Goal: Transaction & Acquisition: Purchase product/service

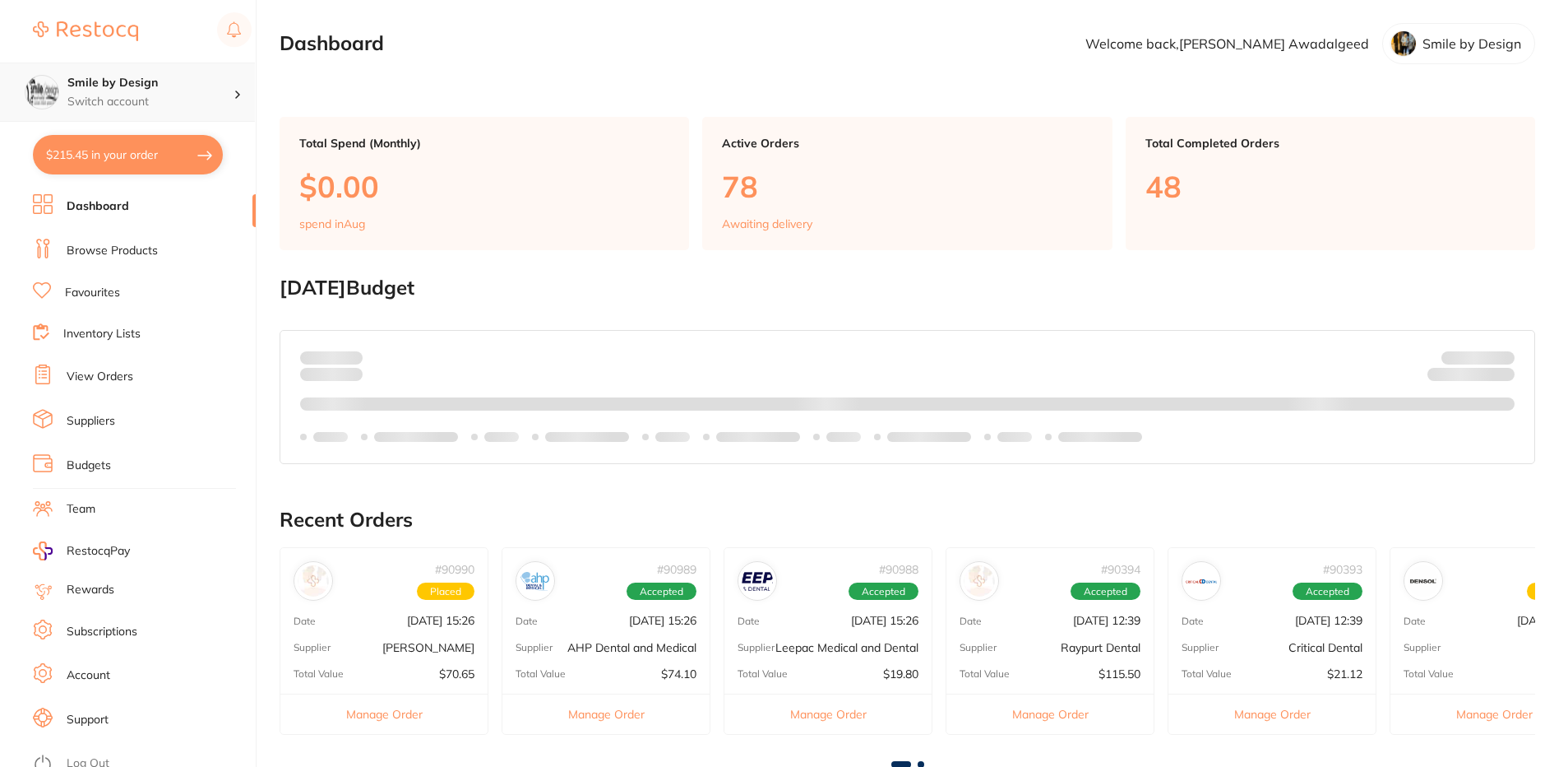
click at [170, 90] on h4 "Smile by Design" at bounding box center [150, 82] width 166 height 16
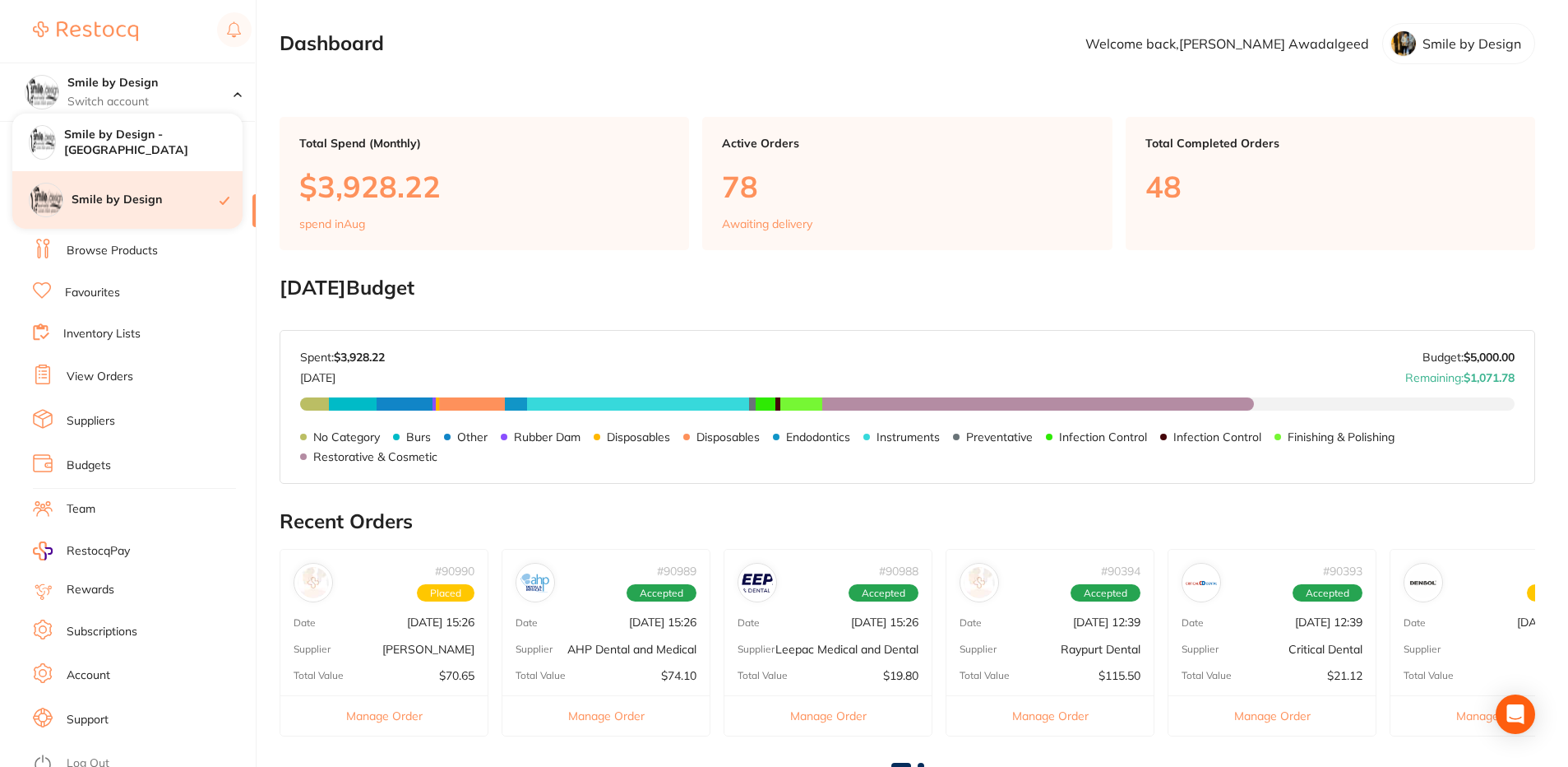
click at [188, 183] on div "Smile by Design" at bounding box center [127, 200] width 230 height 58
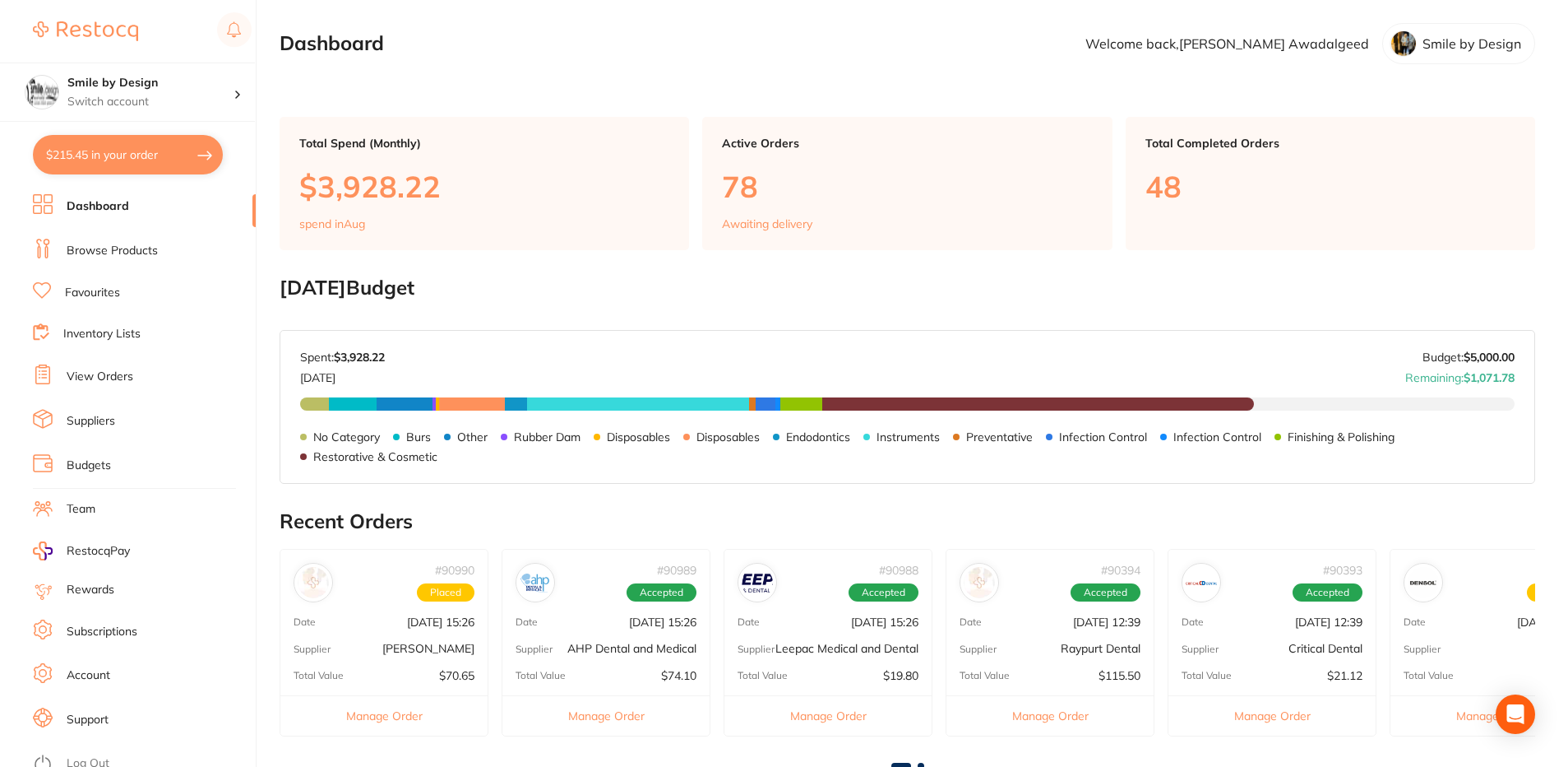
click at [149, 240] on li "Browse Products" at bounding box center [144, 251] width 222 height 25
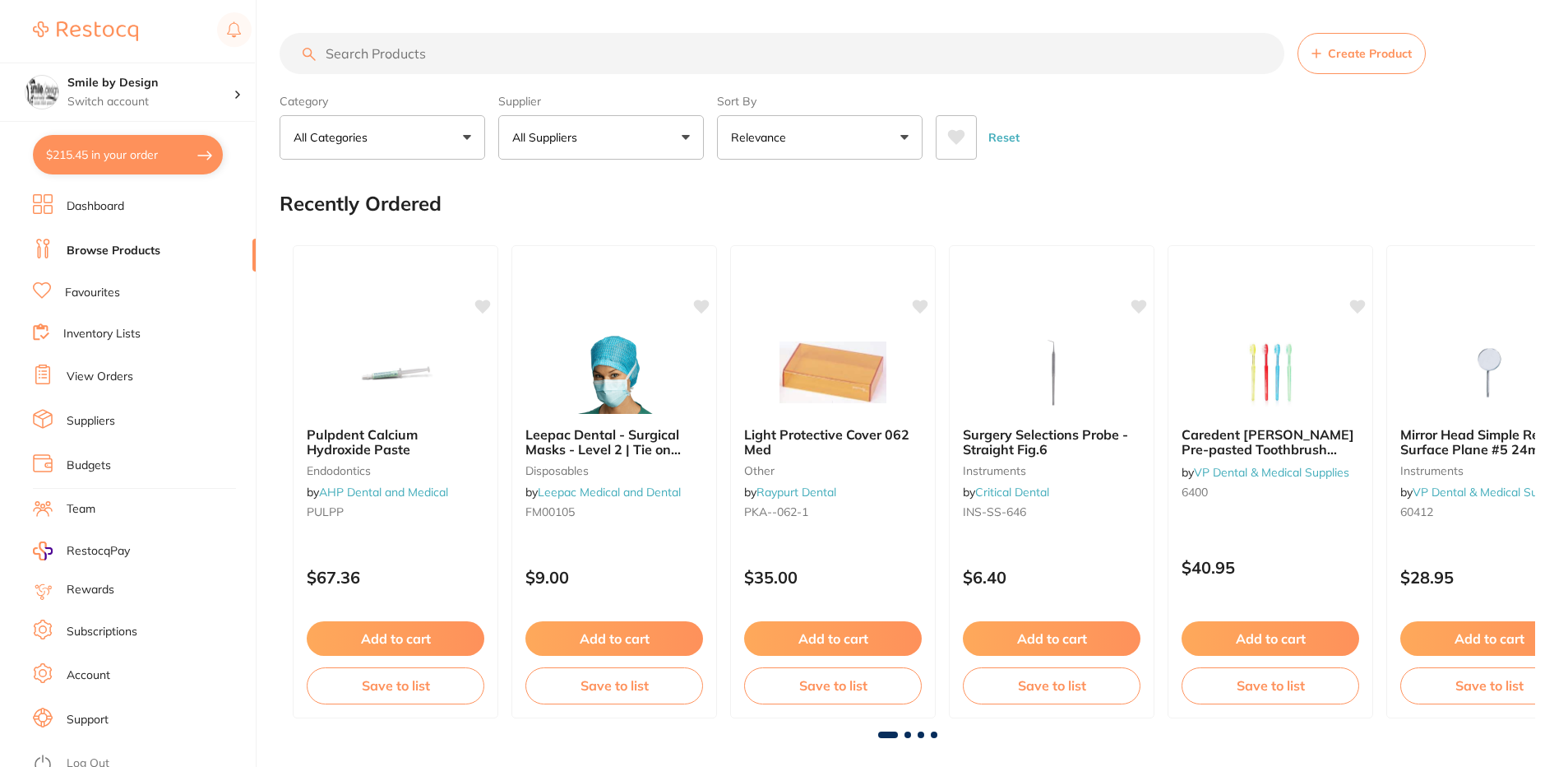
click at [366, 62] on input "search" at bounding box center [782, 54] width 1005 height 41
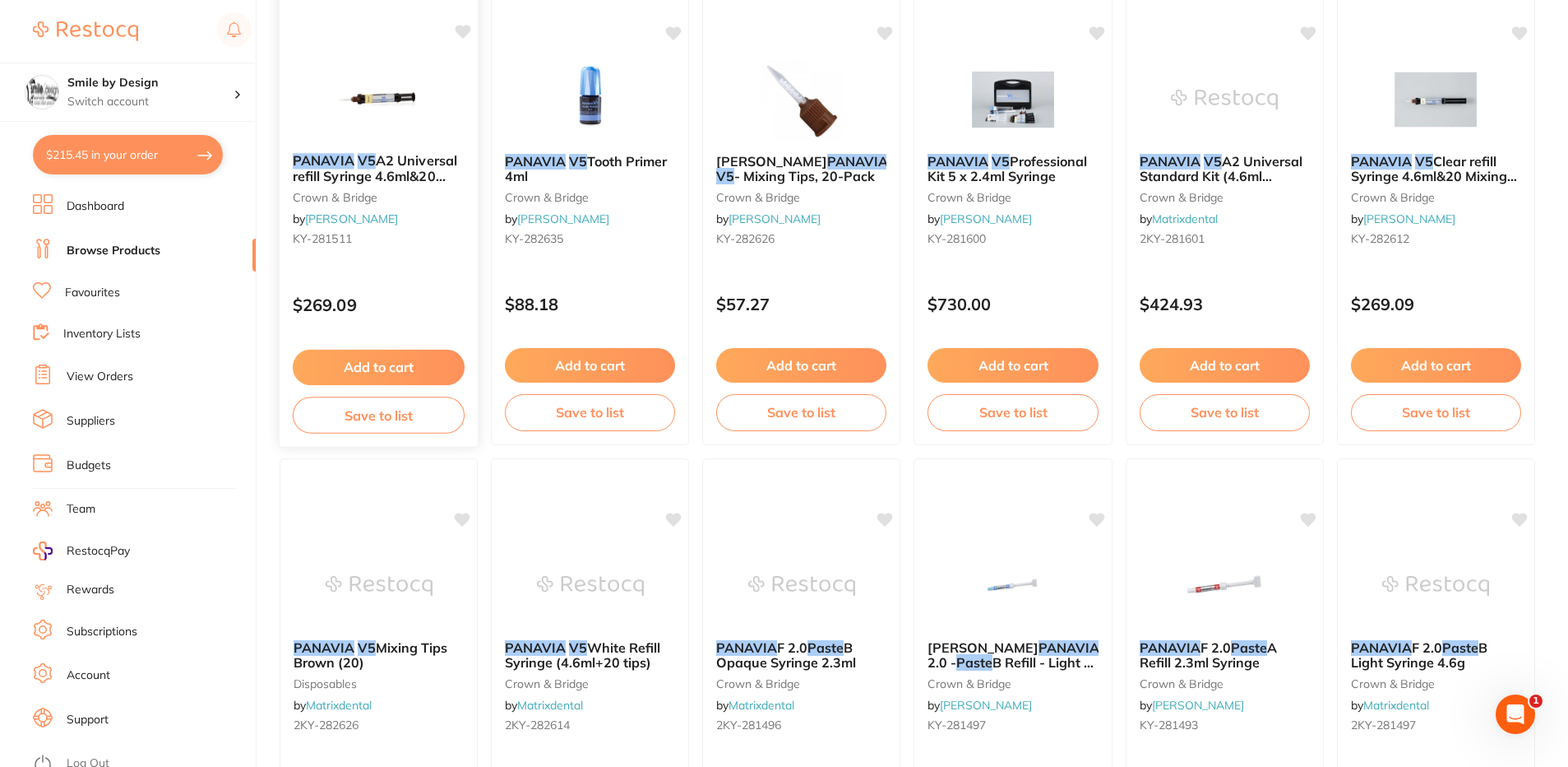
scroll to position [658, 0]
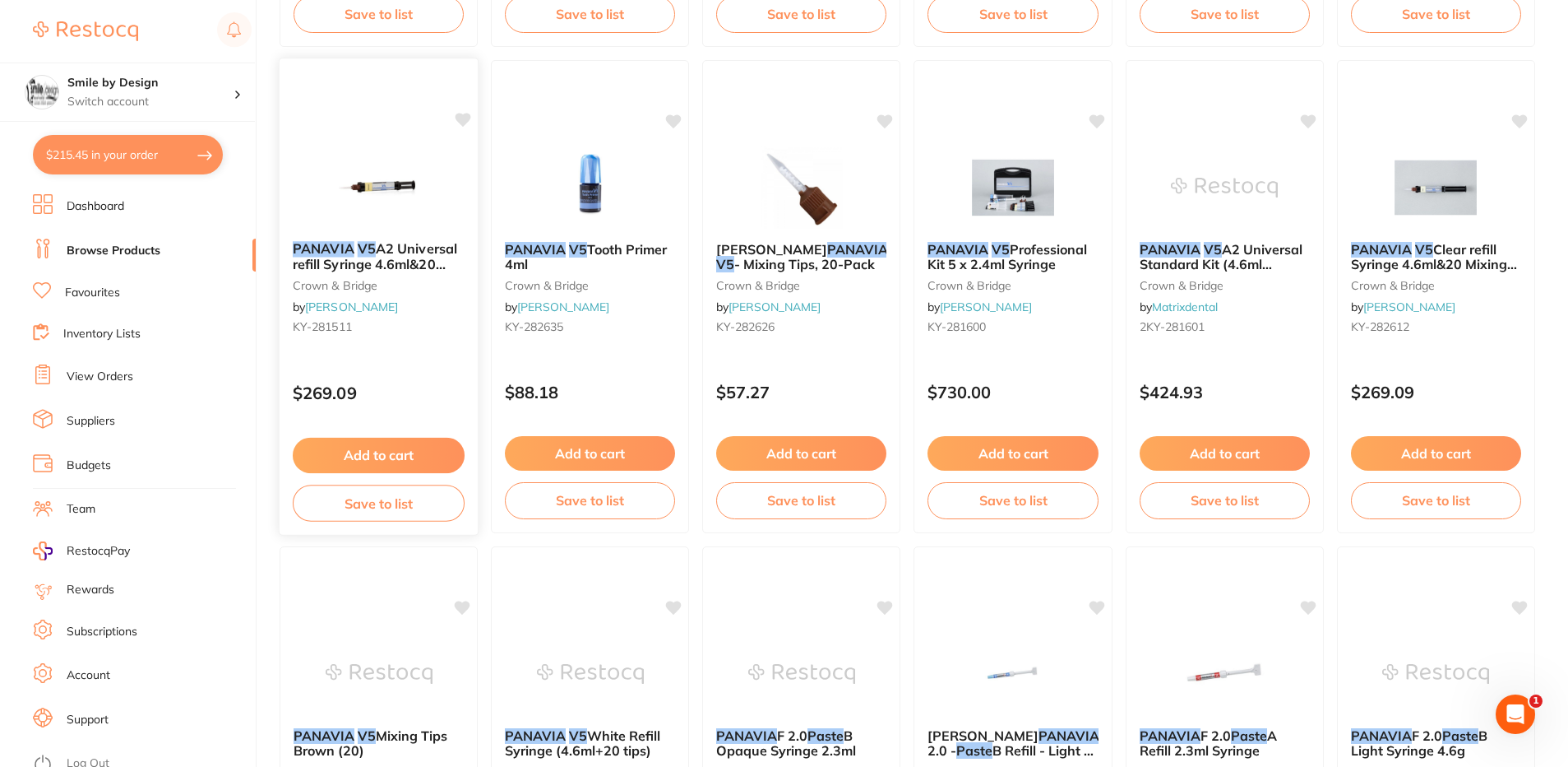
click at [467, 120] on icon at bounding box center [464, 120] width 15 height 14
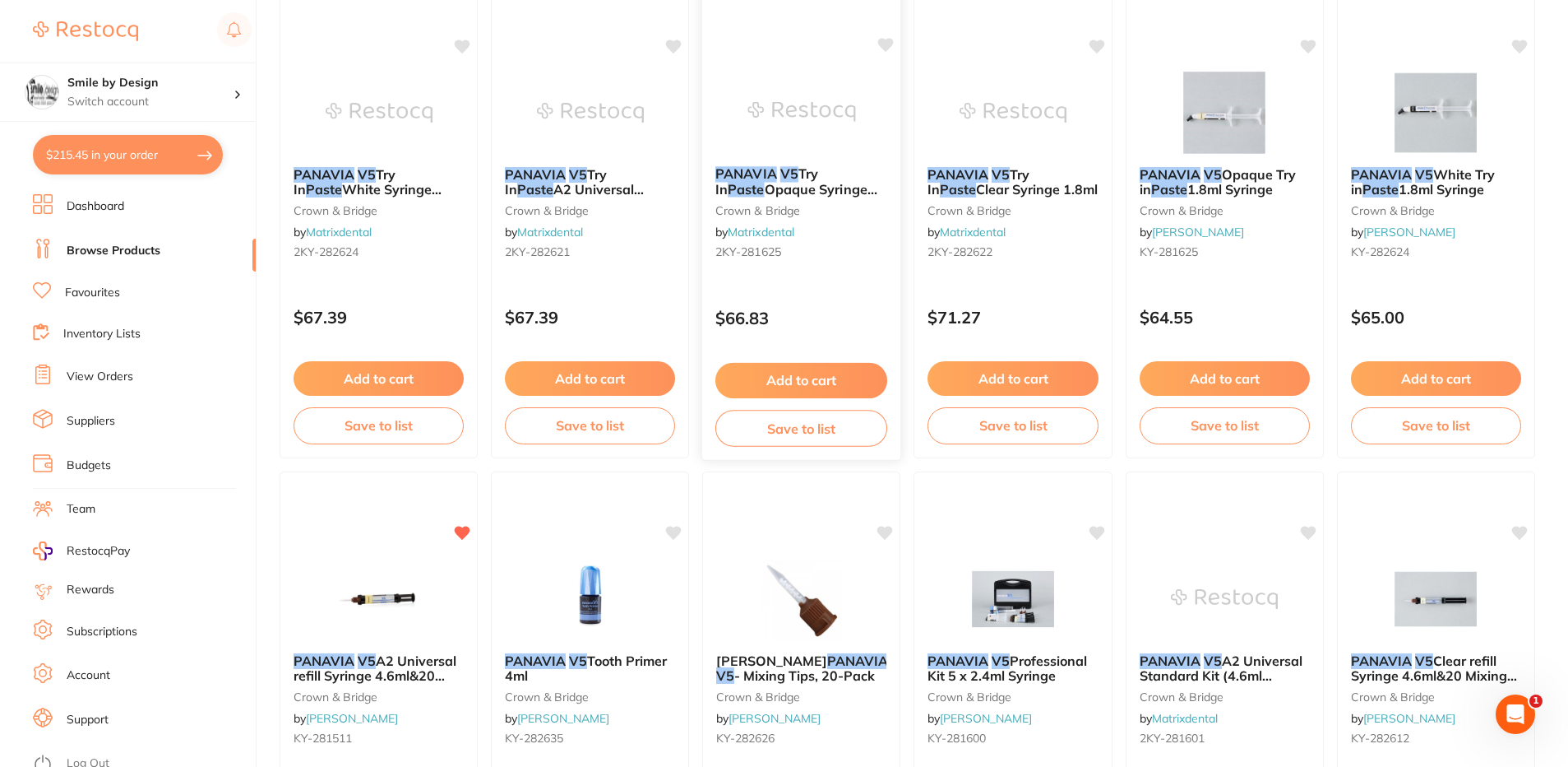
scroll to position [0, 0]
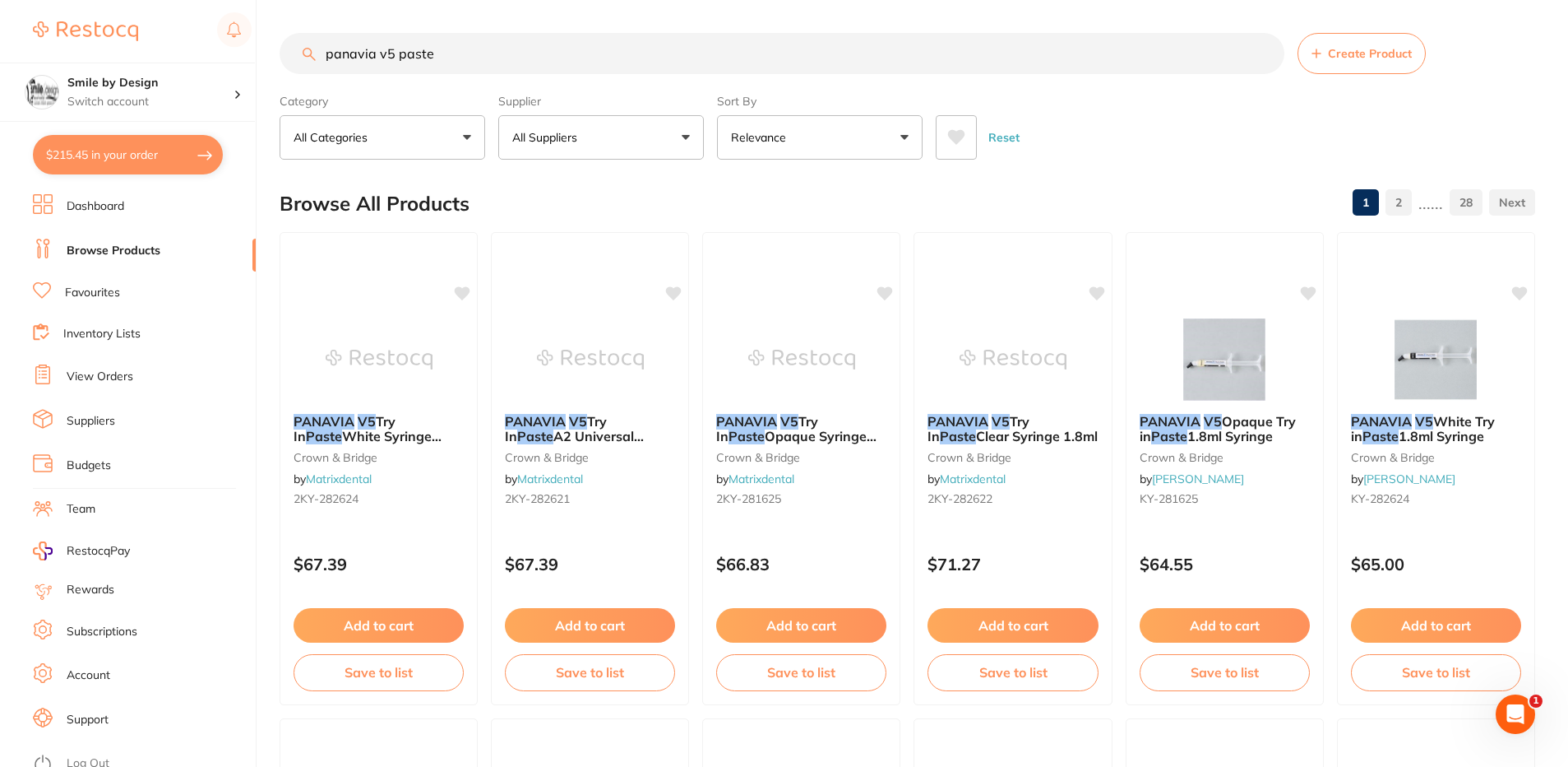
click at [775, 124] on button "Relevance" at bounding box center [820, 138] width 205 height 44
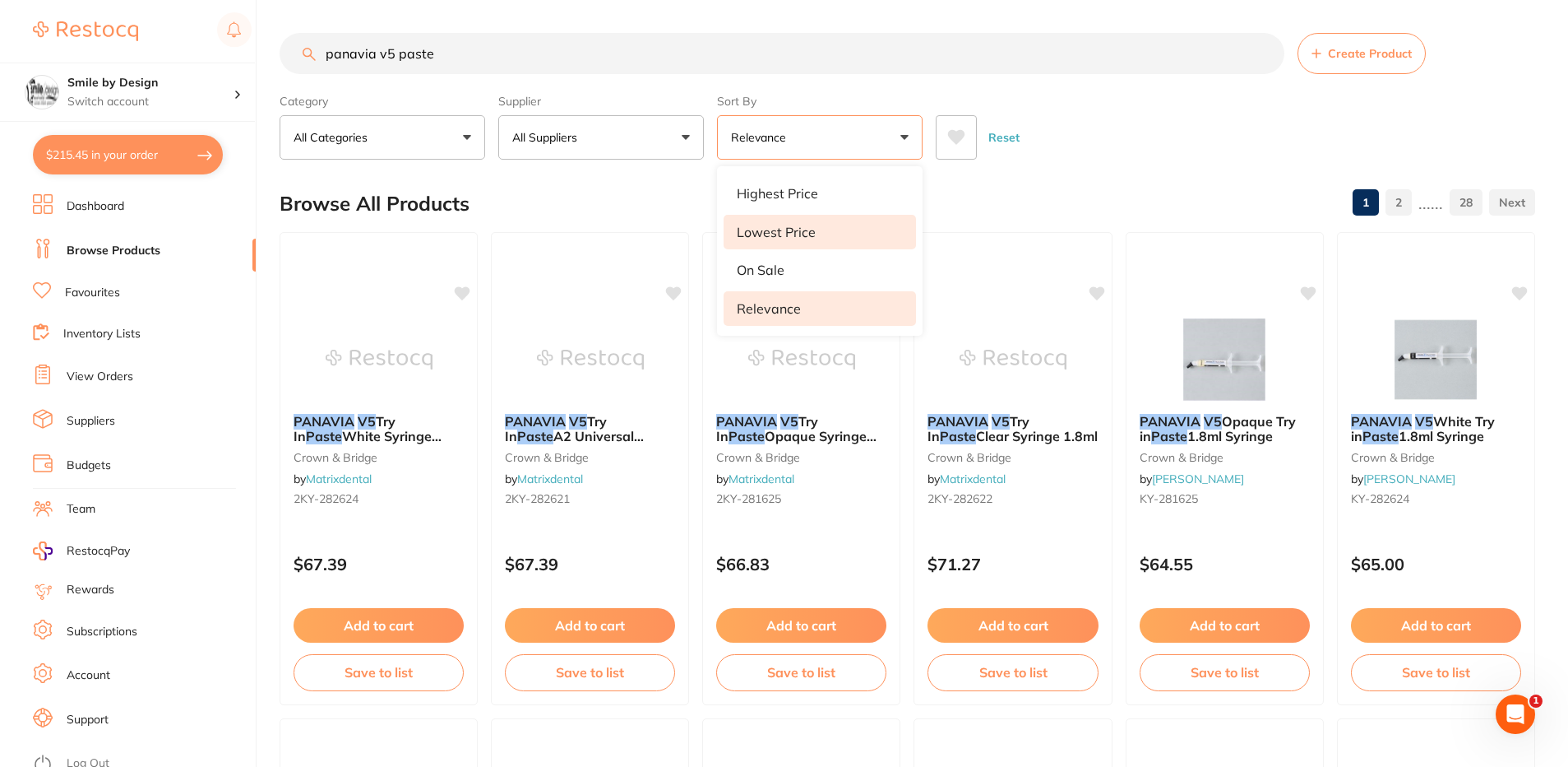
click at [800, 230] on p "Lowest Price" at bounding box center [776, 231] width 79 height 14
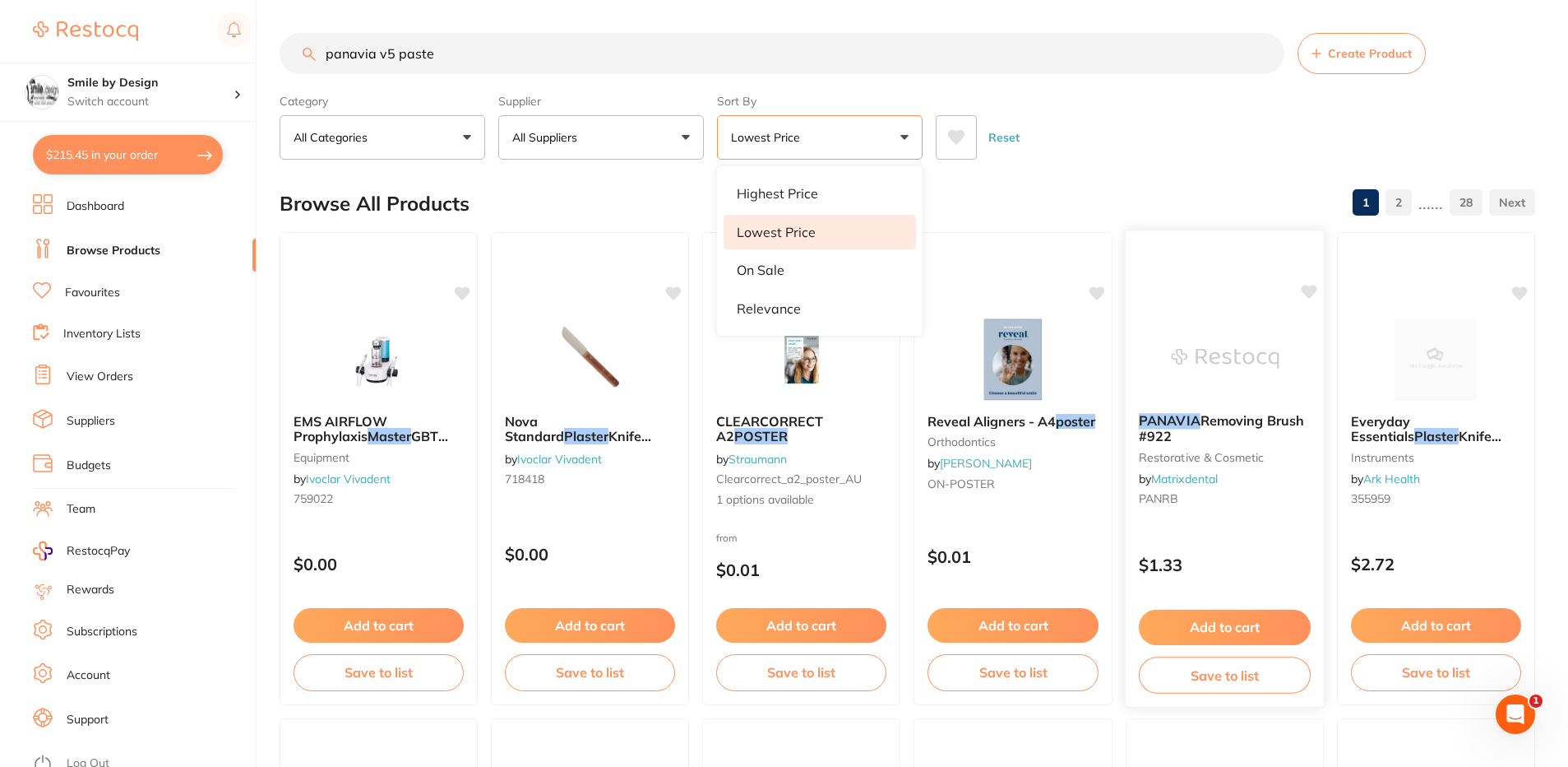
click at [1035, 178] on div "Browse All Products 1 2 ...... 28" at bounding box center [907, 203] width 1256 height 55
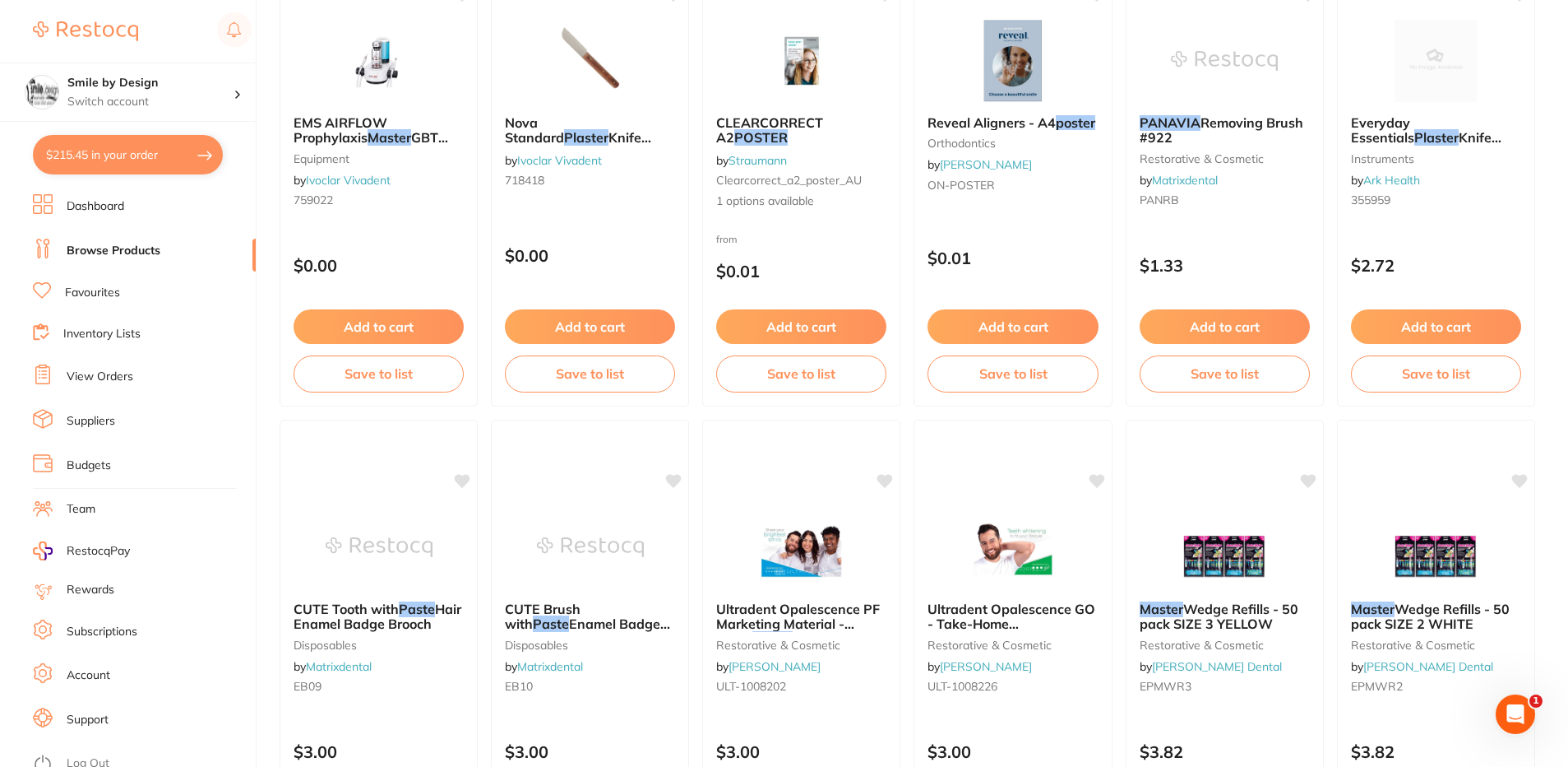
scroll to position [82, 0]
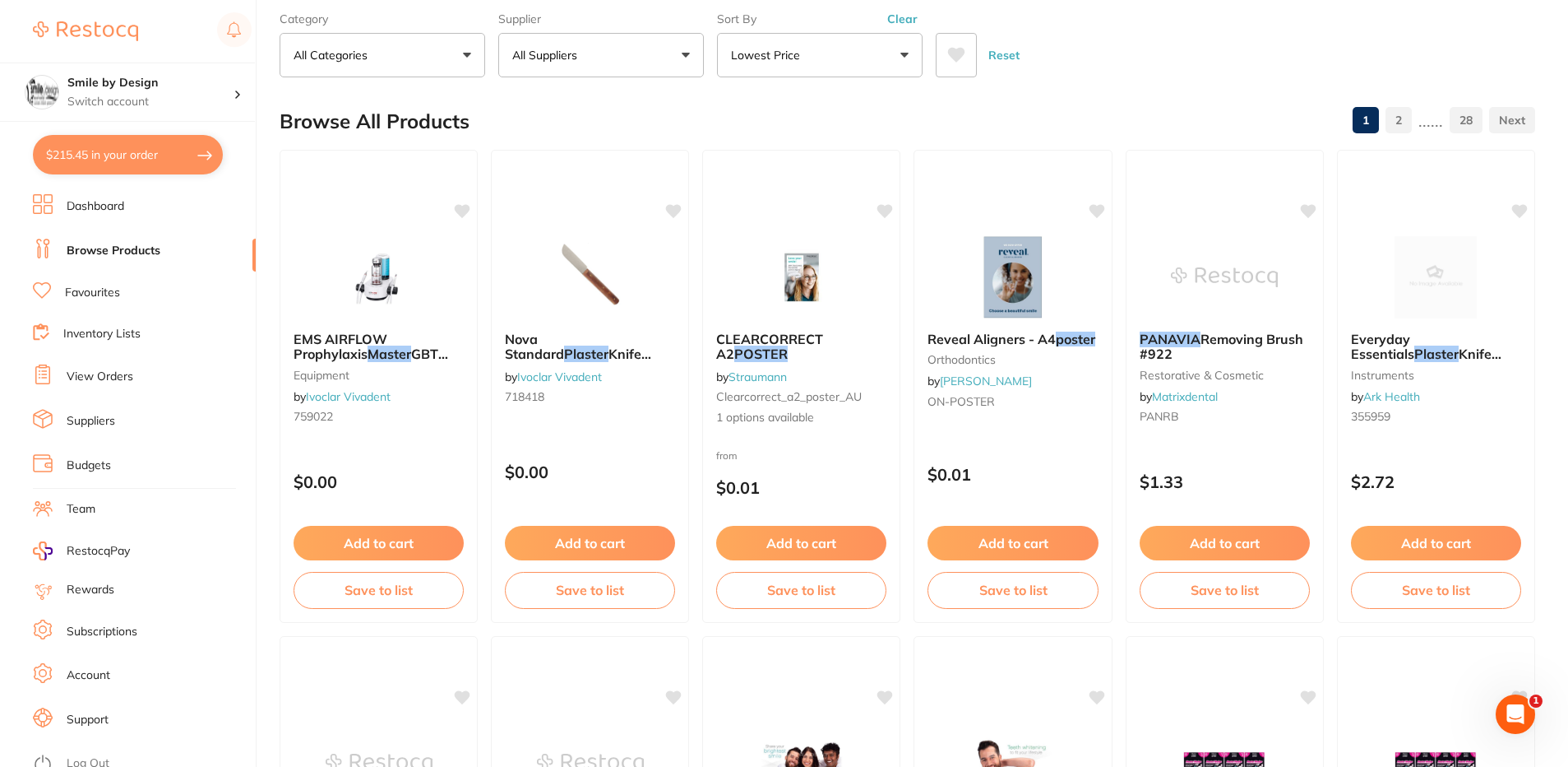
click at [829, 58] on button "Lowest Price" at bounding box center [820, 55] width 205 height 44
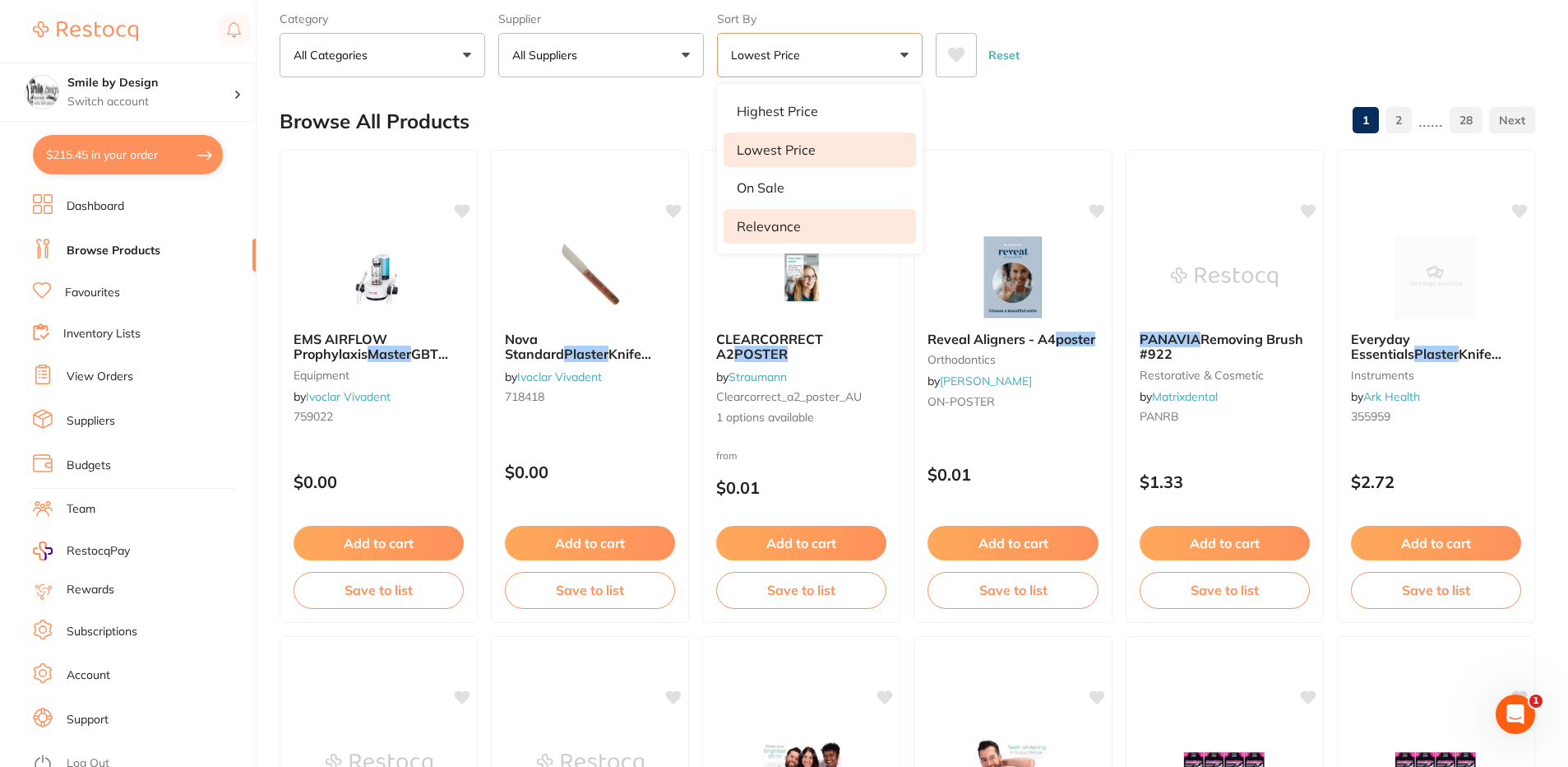
click at [789, 219] on p "Relevance" at bounding box center [769, 226] width 65 height 14
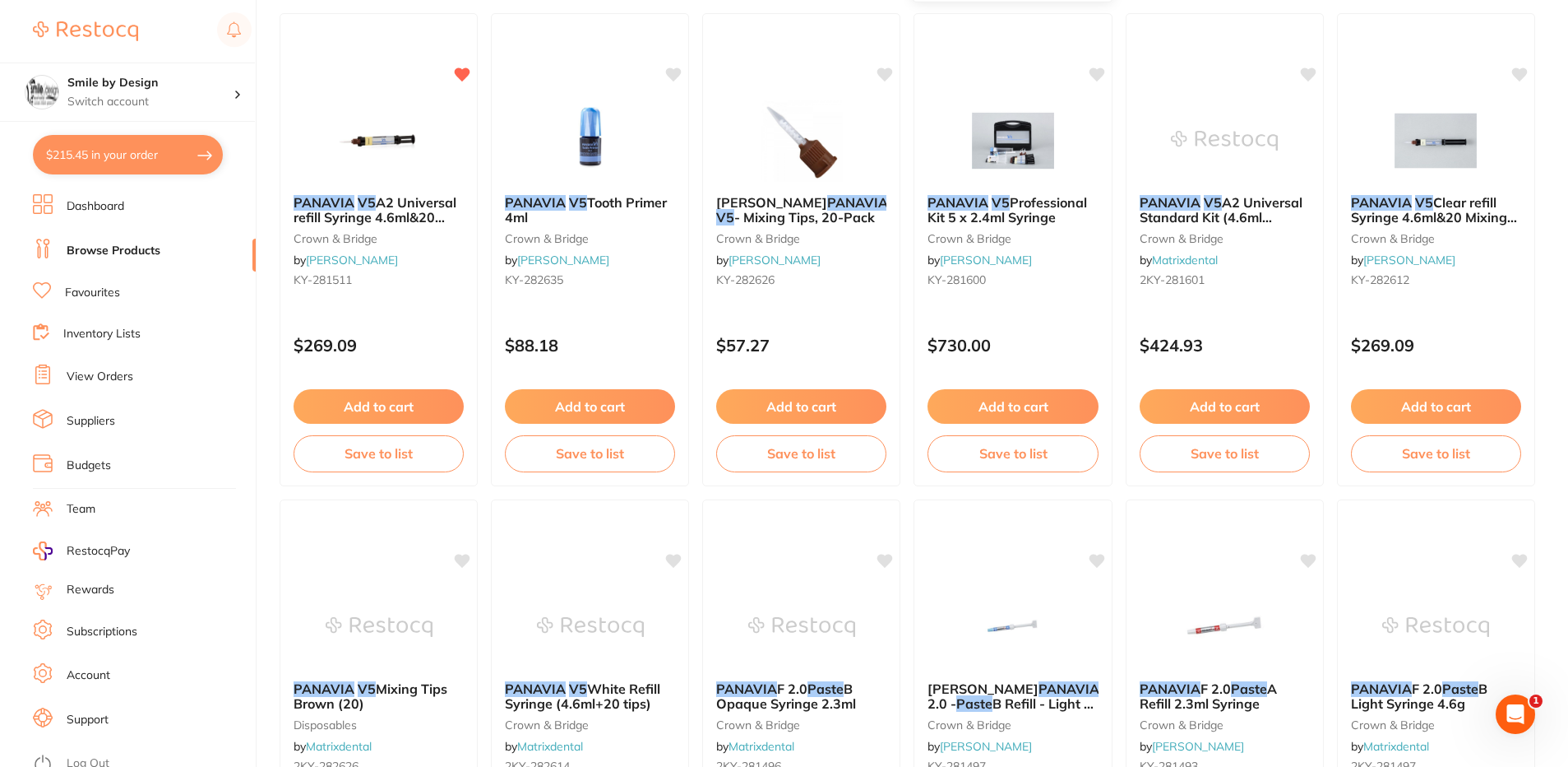
scroll to position [952, 0]
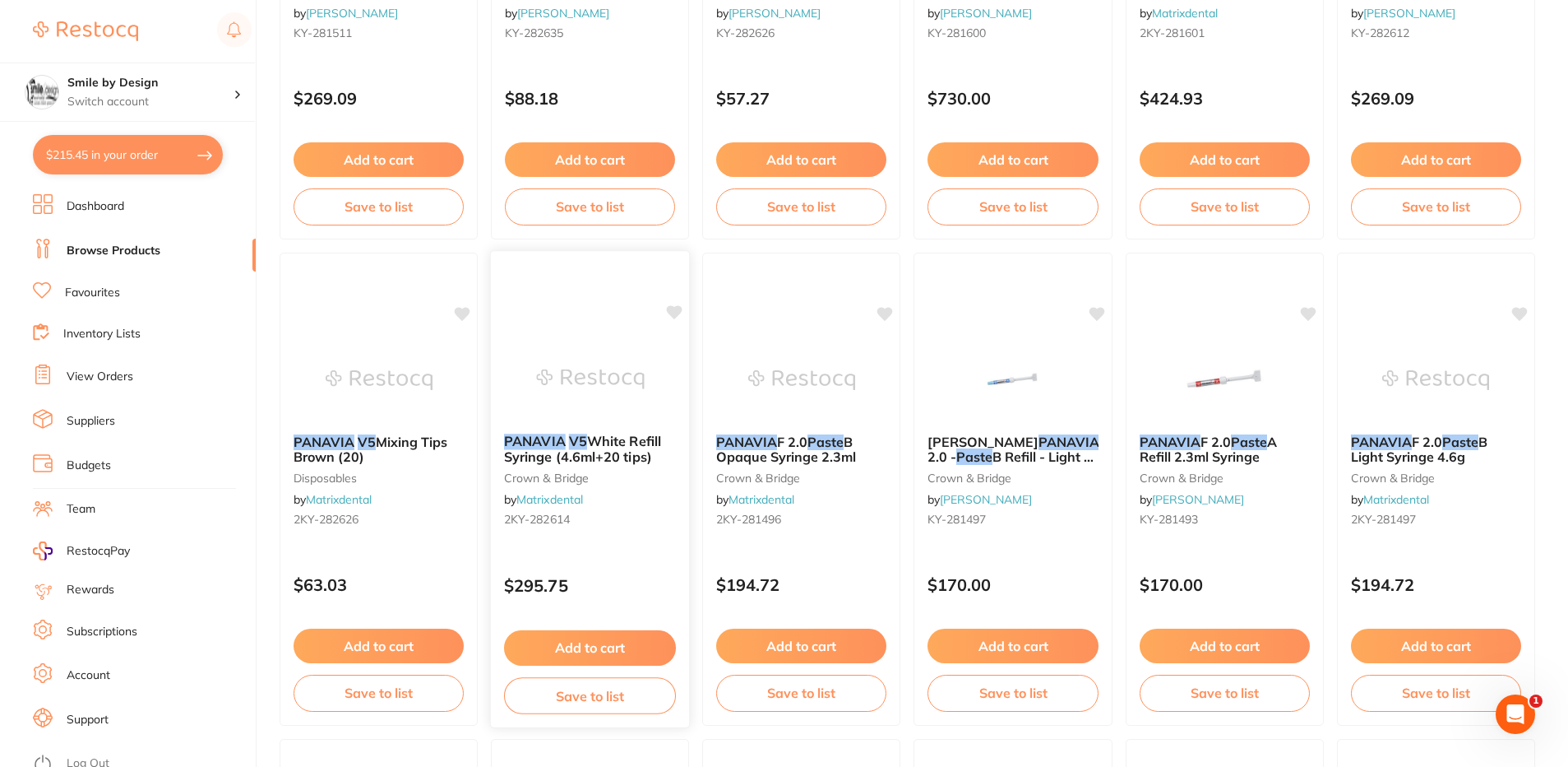
click at [605, 443] on span "White Refill Syringe (4.6ml+20 tips)" at bounding box center [582, 448] width 157 height 32
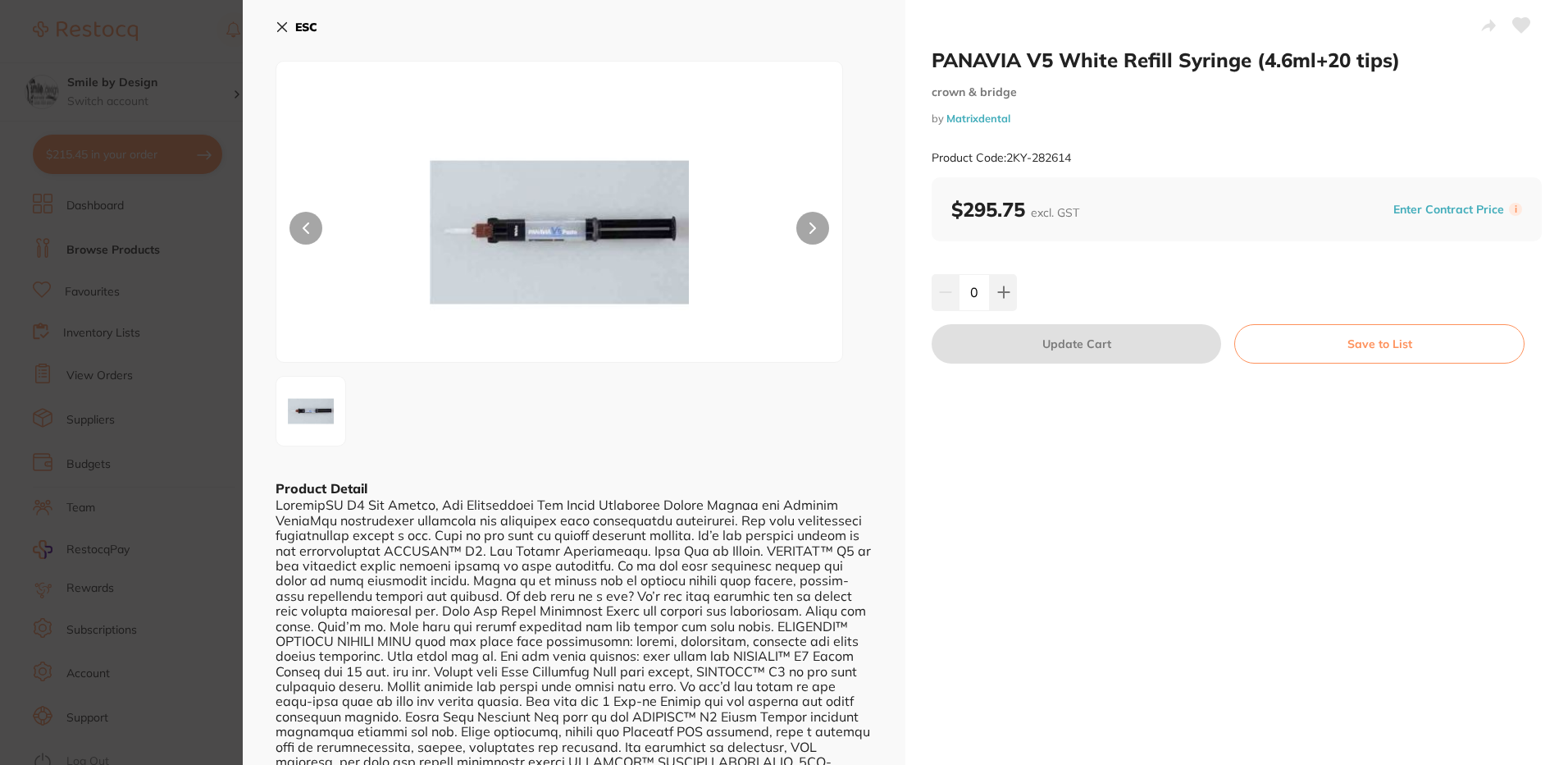
click at [300, 25] on b "ESC" at bounding box center [306, 26] width 22 height 14
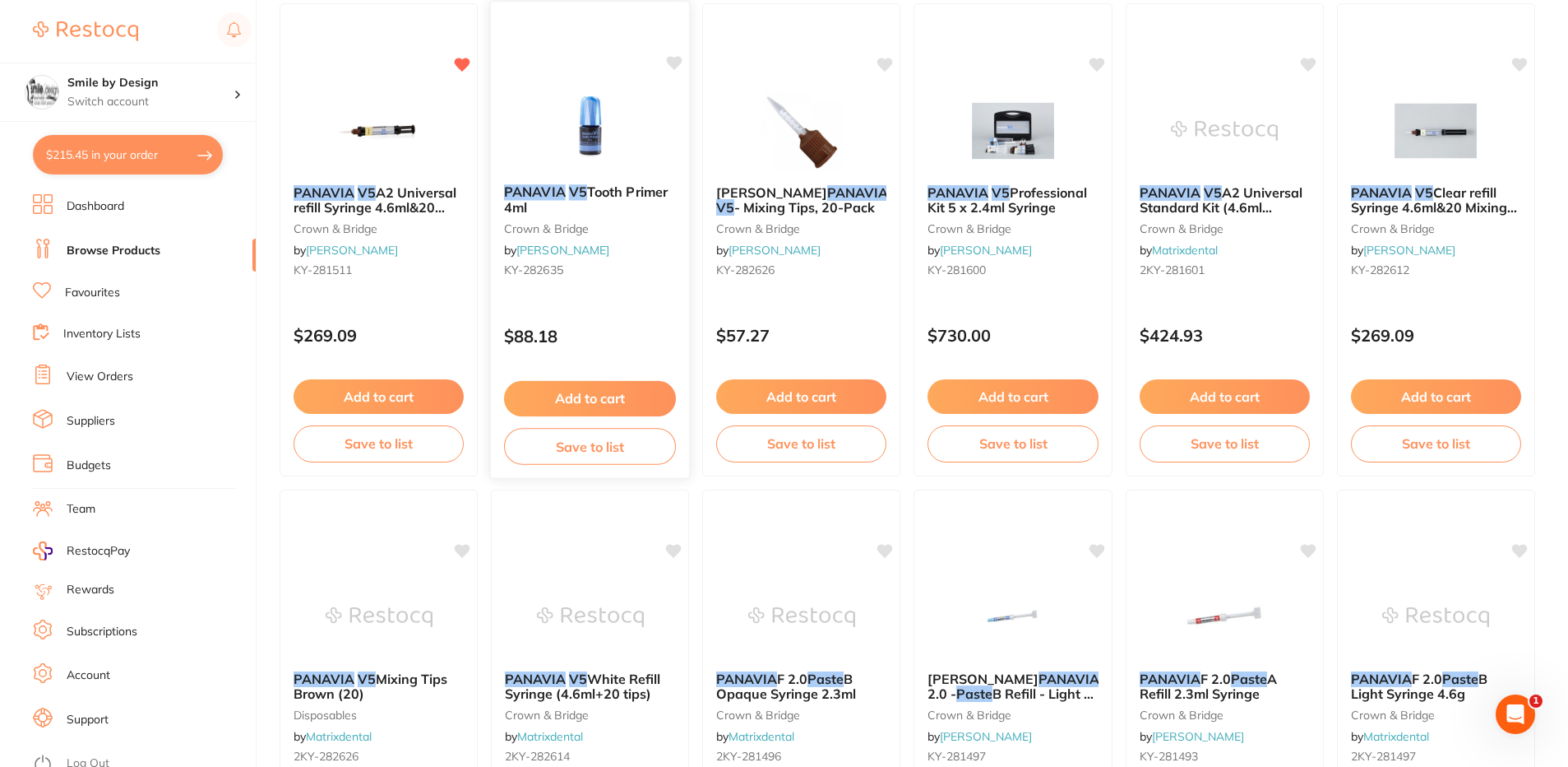
scroll to position [623, 0]
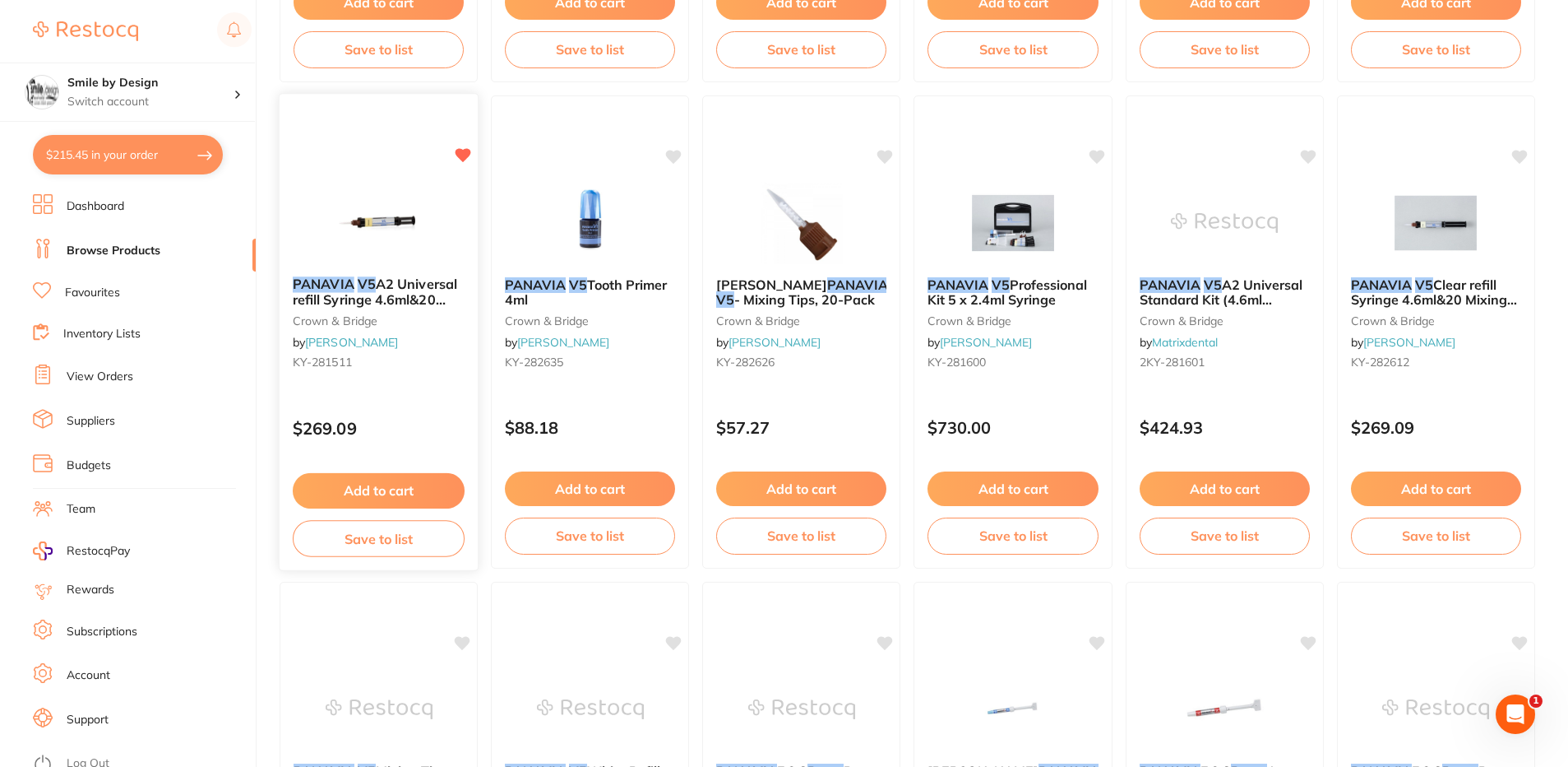
click at [429, 286] on span "A2 Universal refill Syringe 4.6ml&20 Mixing tips" at bounding box center [375, 298] width 165 height 47
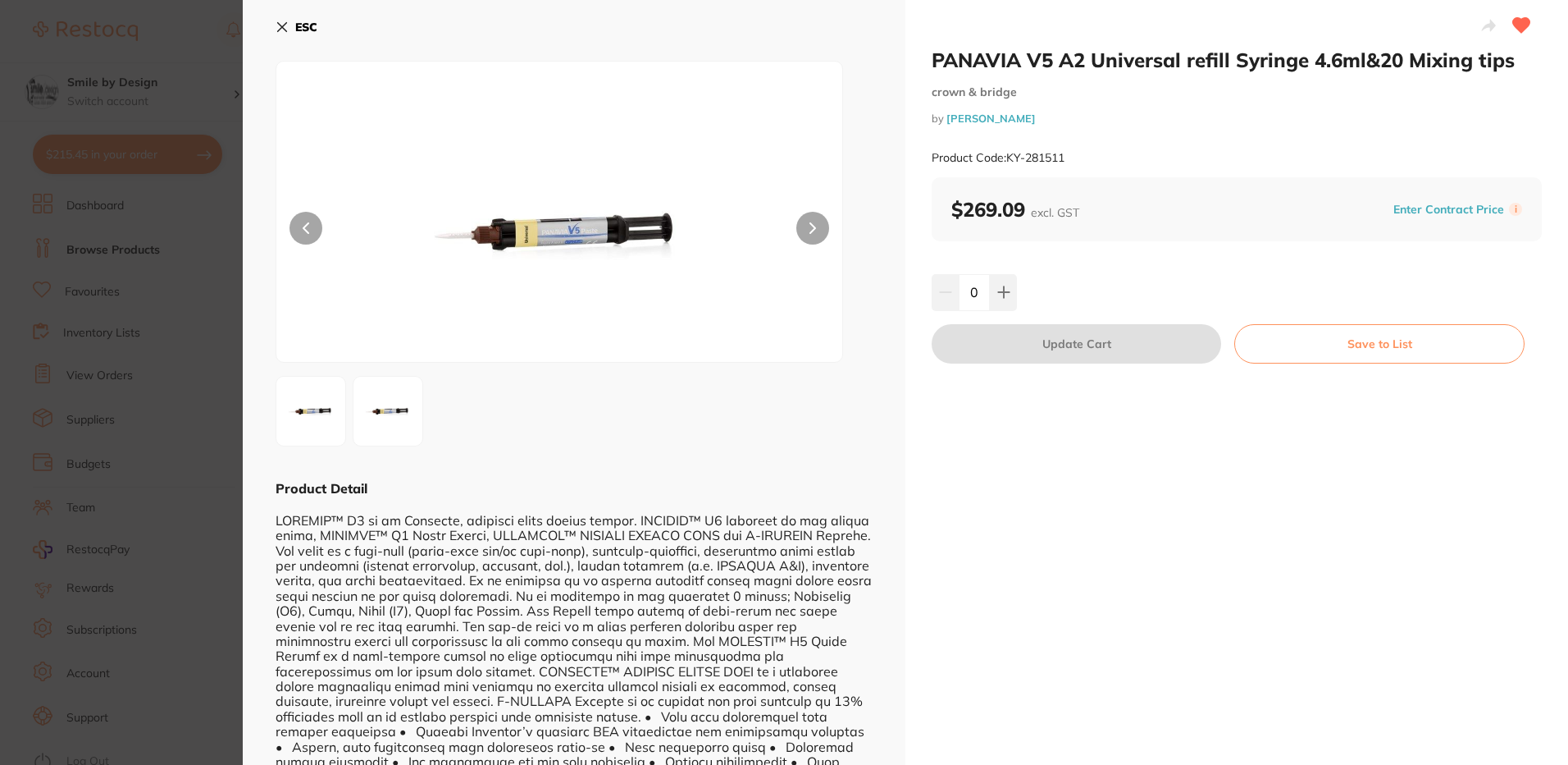
click at [1518, 27] on icon at bounding box center [1521, 25] width 17 height 14
click at [295, 26] on button "ESC" at bounding box center [295, 26] width 41 height 28
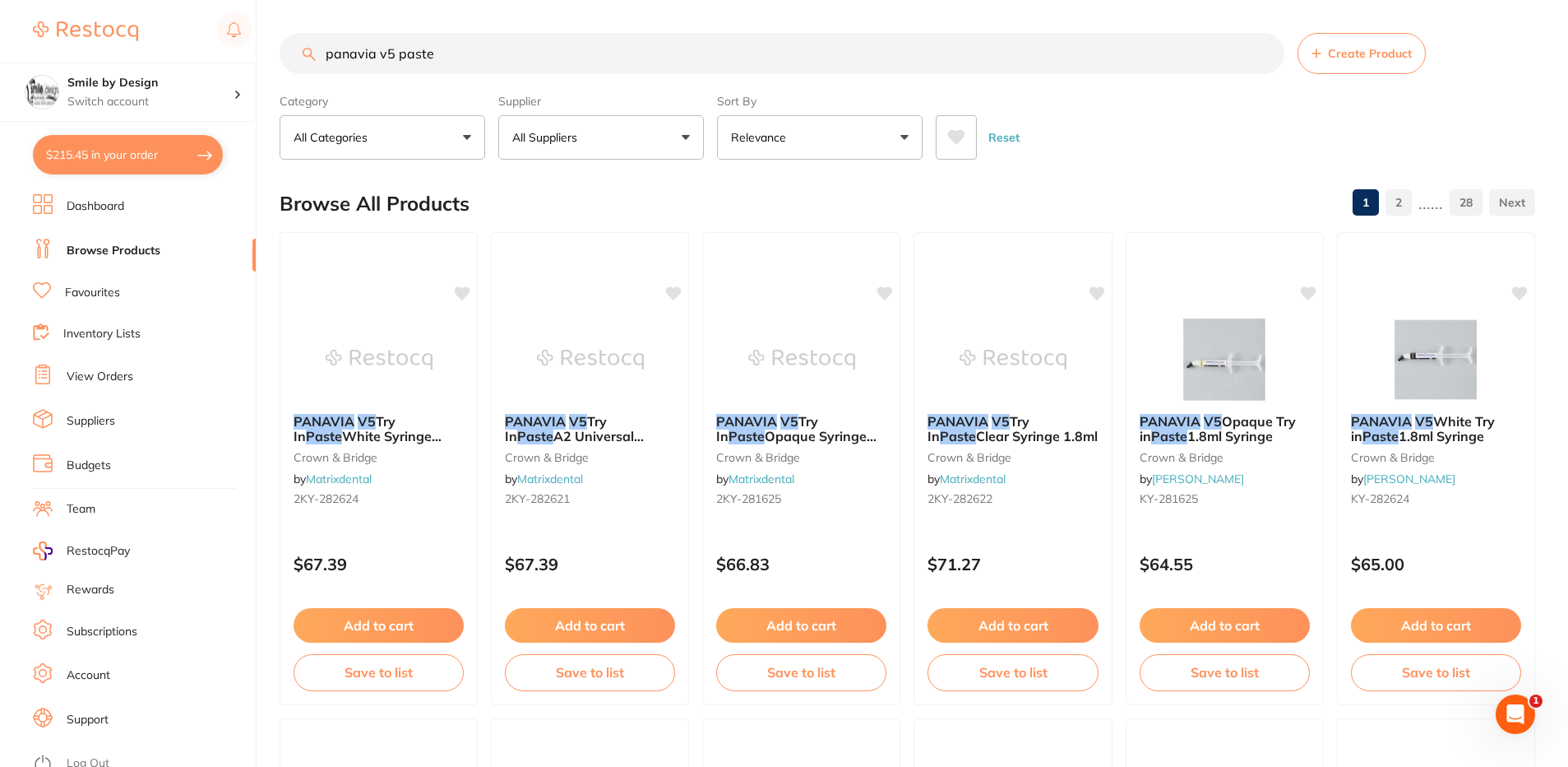
click at [436, 51] on input "panavia v5 paste" at bounding box center [782, 54] width 1005 height 41
type input "panavia v5 white paste"
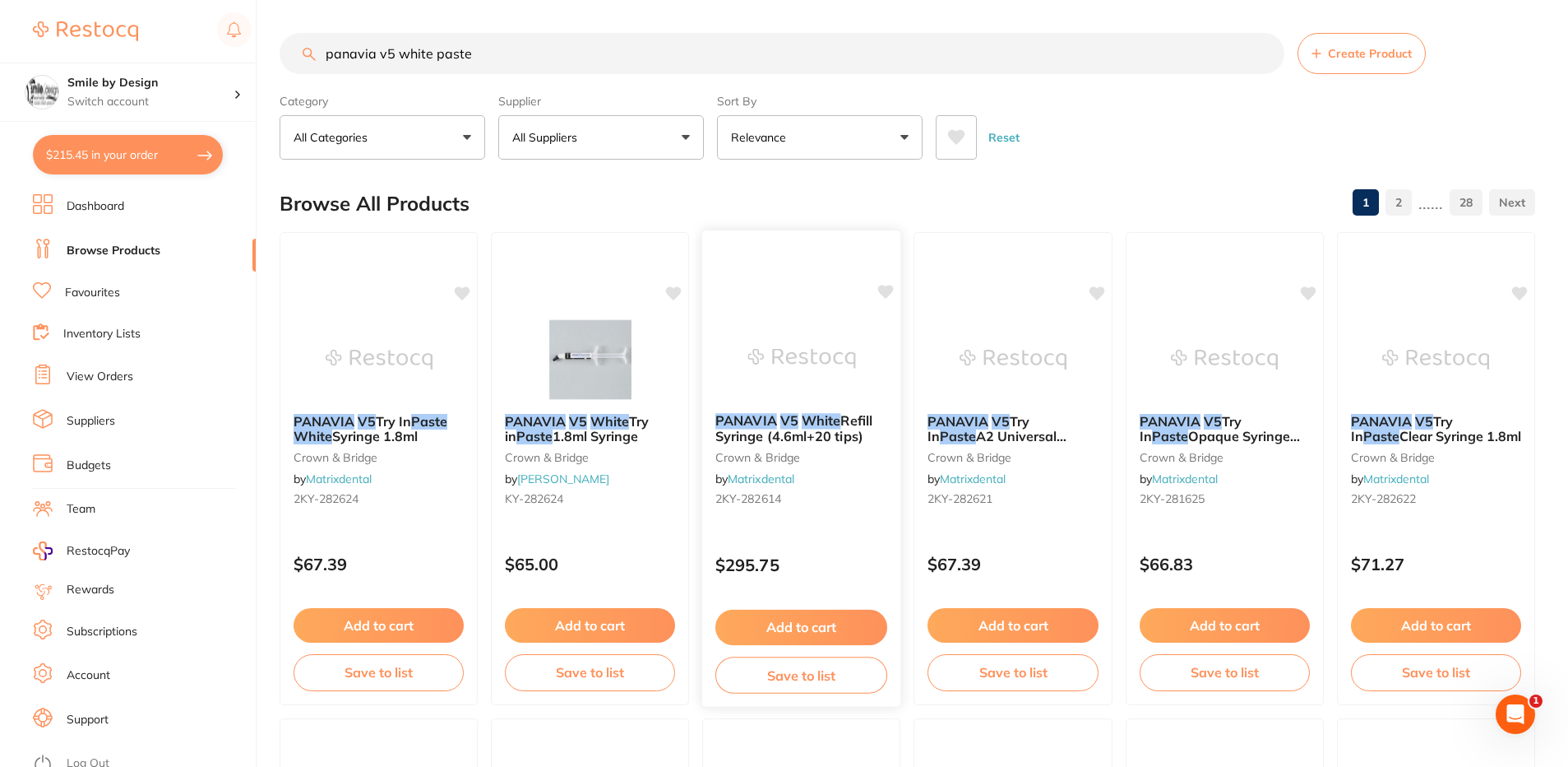
click at [753, 418] on em "PANAVIA" at bounding box center [746, 420] width 62 height 16
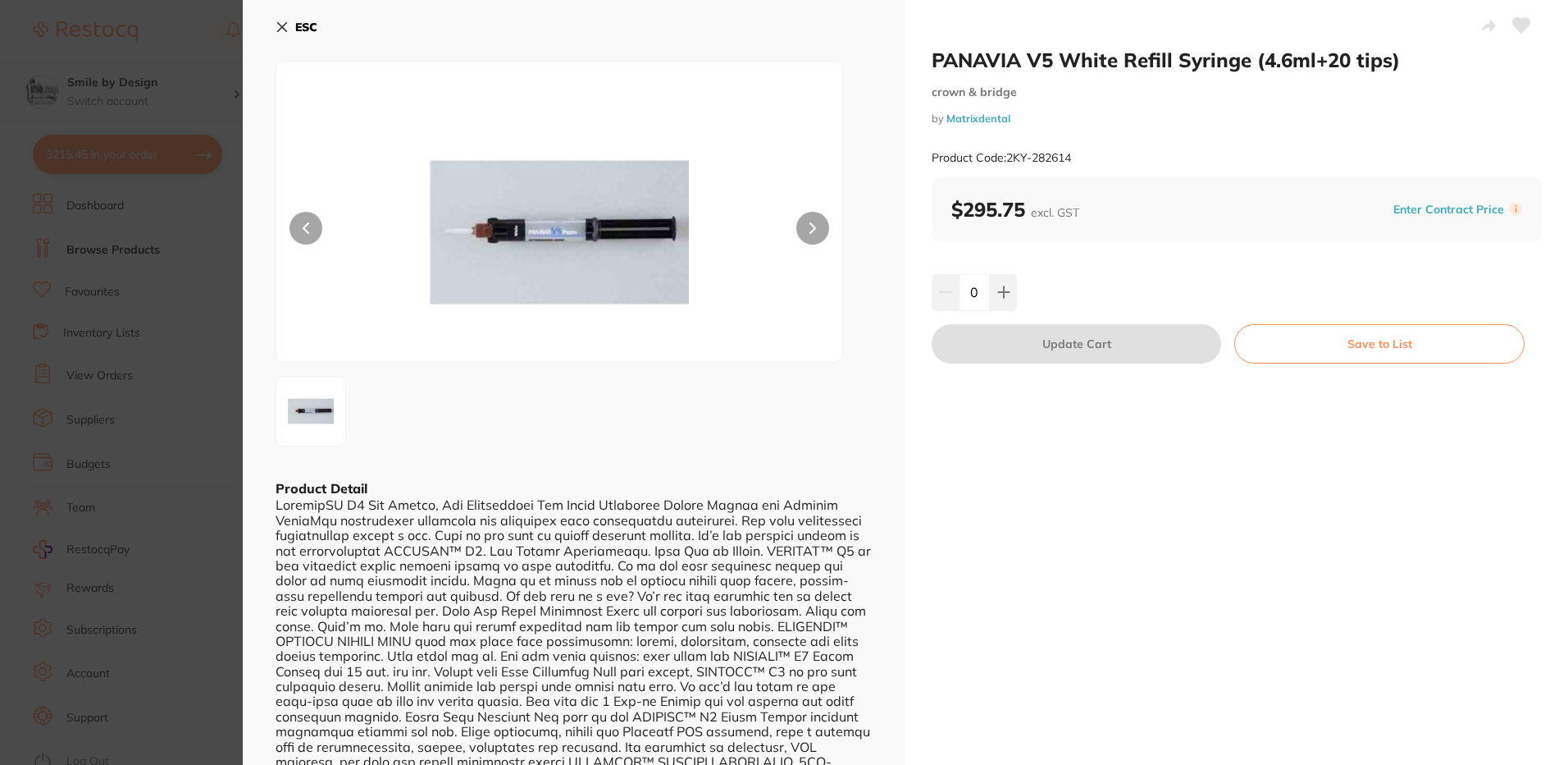
click at [549, 271] on img at bounding box center [559, 232] width 340 height 259
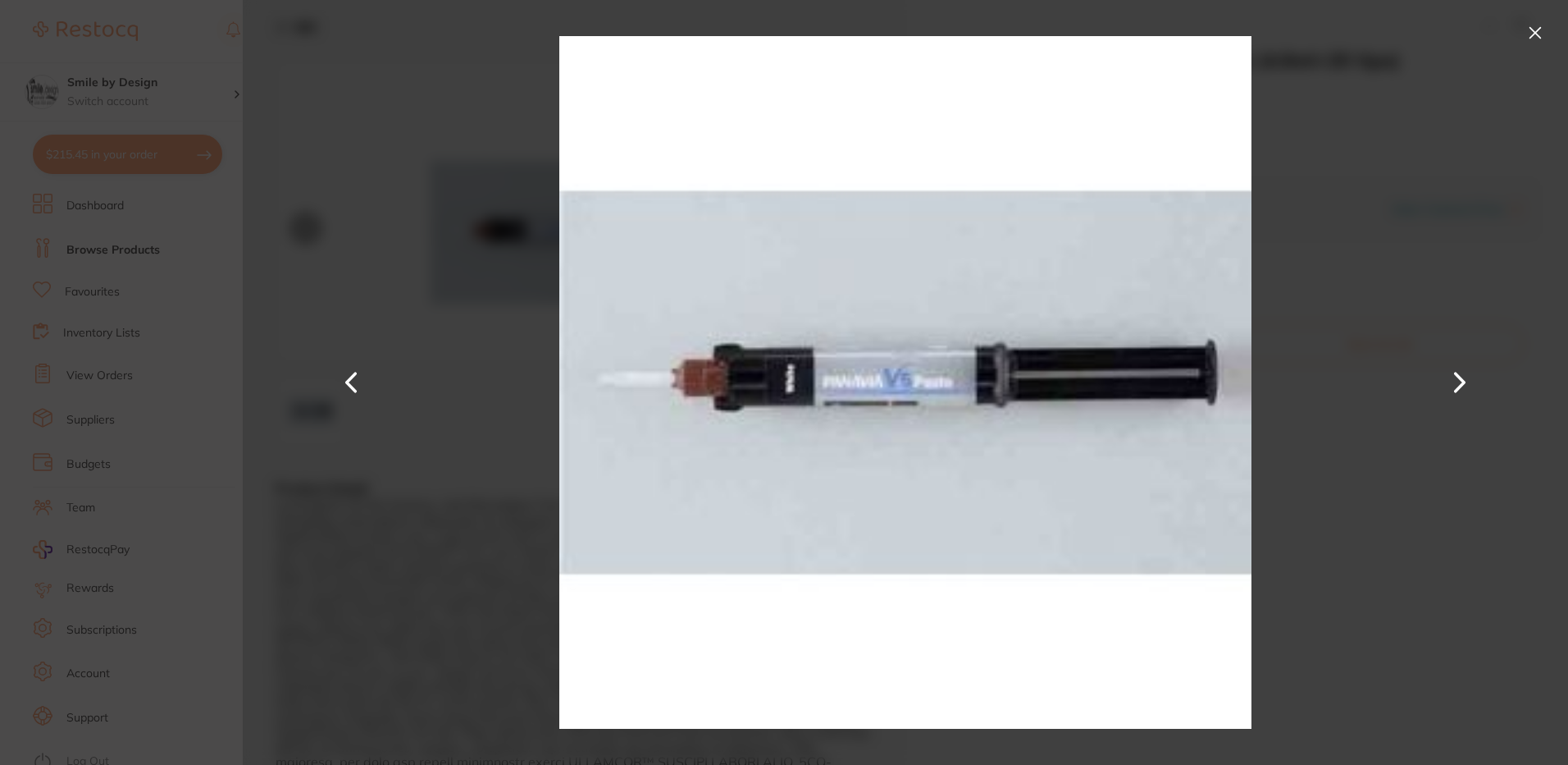
click at [430, 119] on div at bounding box center [905, 382] width 1325 height 765
click at [1531, 36] on button at bounding box center [1535, 32] width 26 height 26
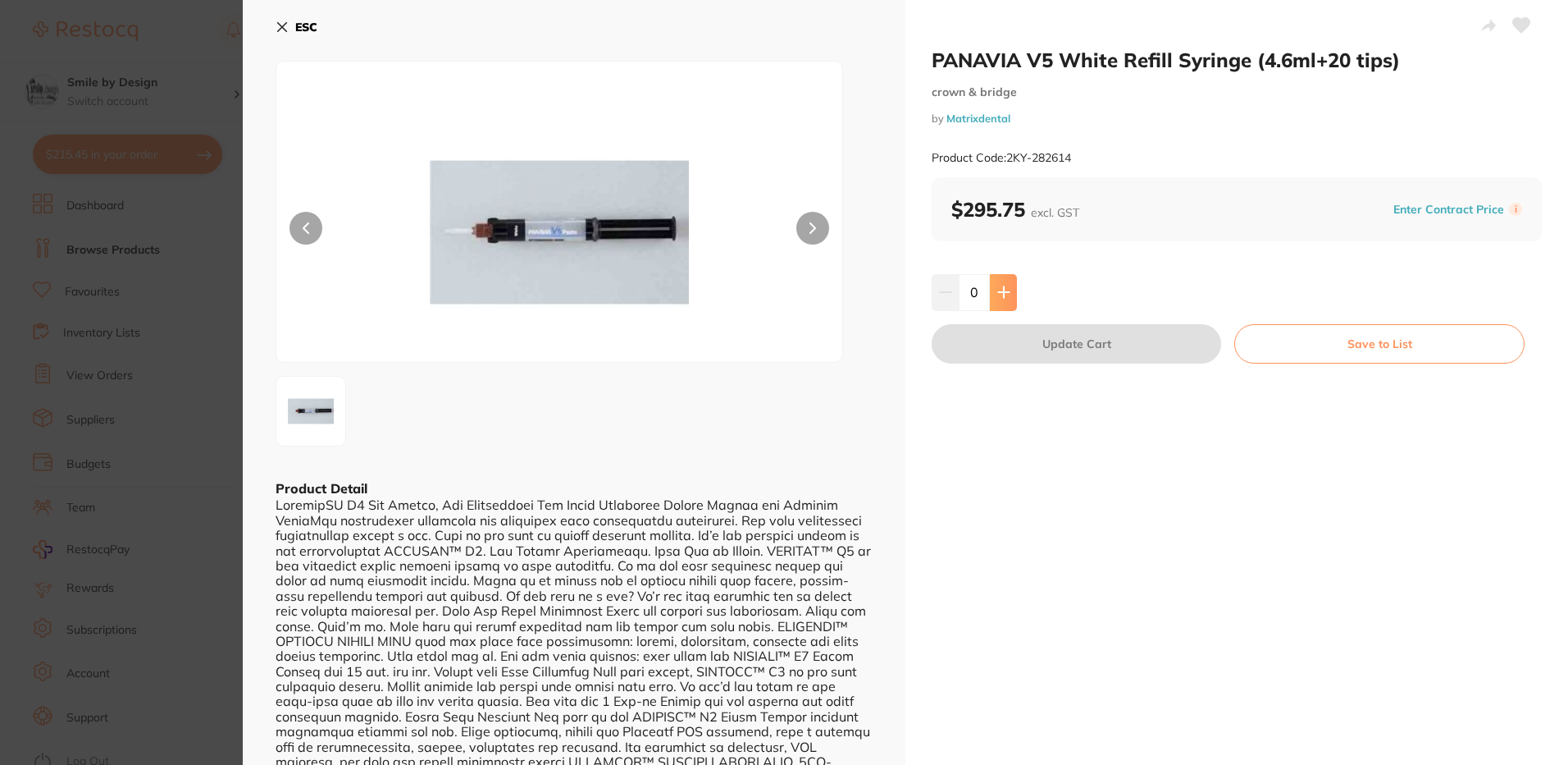
click at [1013, 297] on button at bounding box center [1003, 291] width 27 height 36
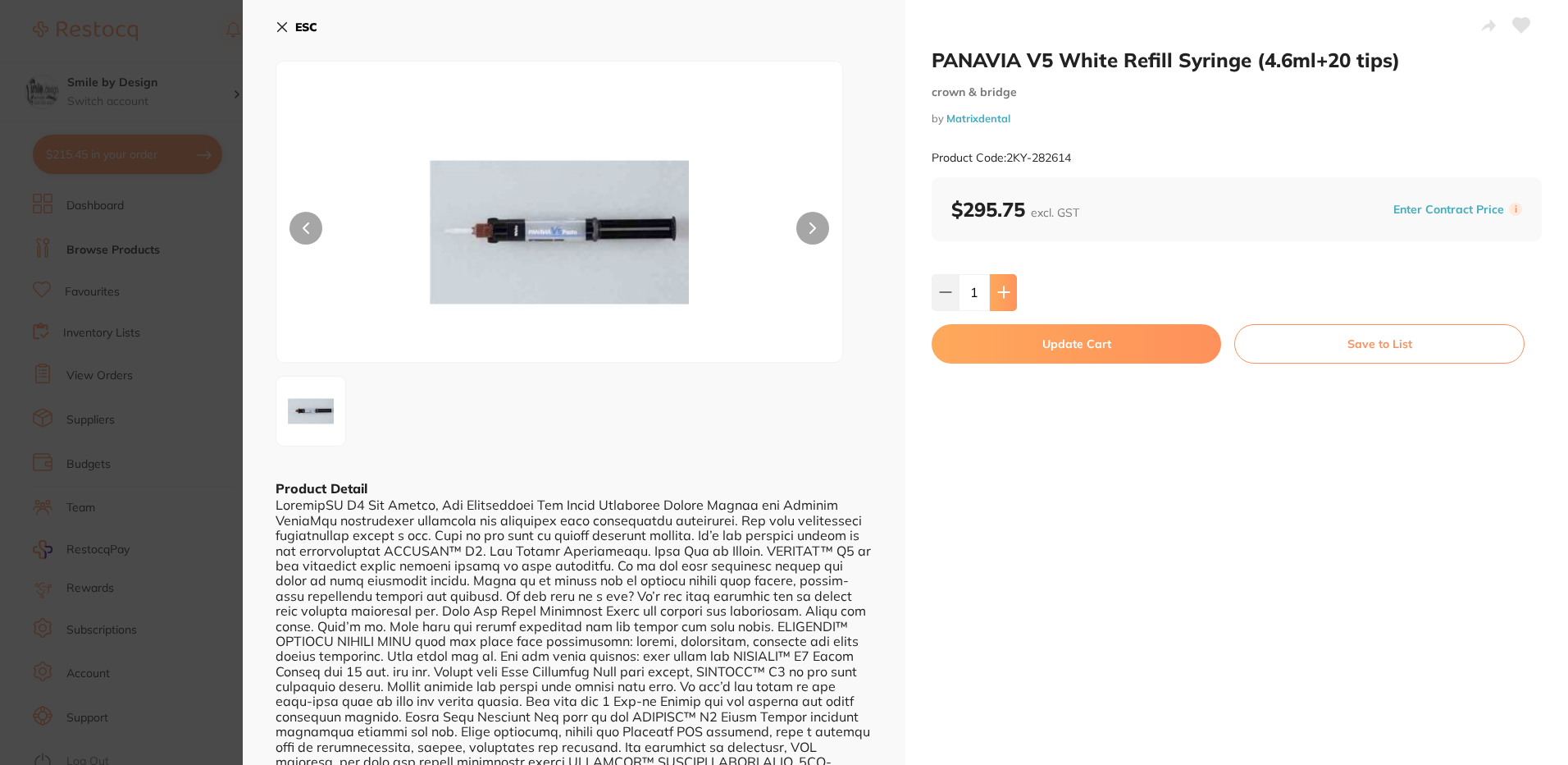
click at [993, 295] on button at bounding box center [1003, 291] width 27 height 36
click at [1002, 293] on icon at bounding box center [1003, 292] width 11 height 11
click at [945, 291] on icon at bounding box center [945, 291] width 13 height 13
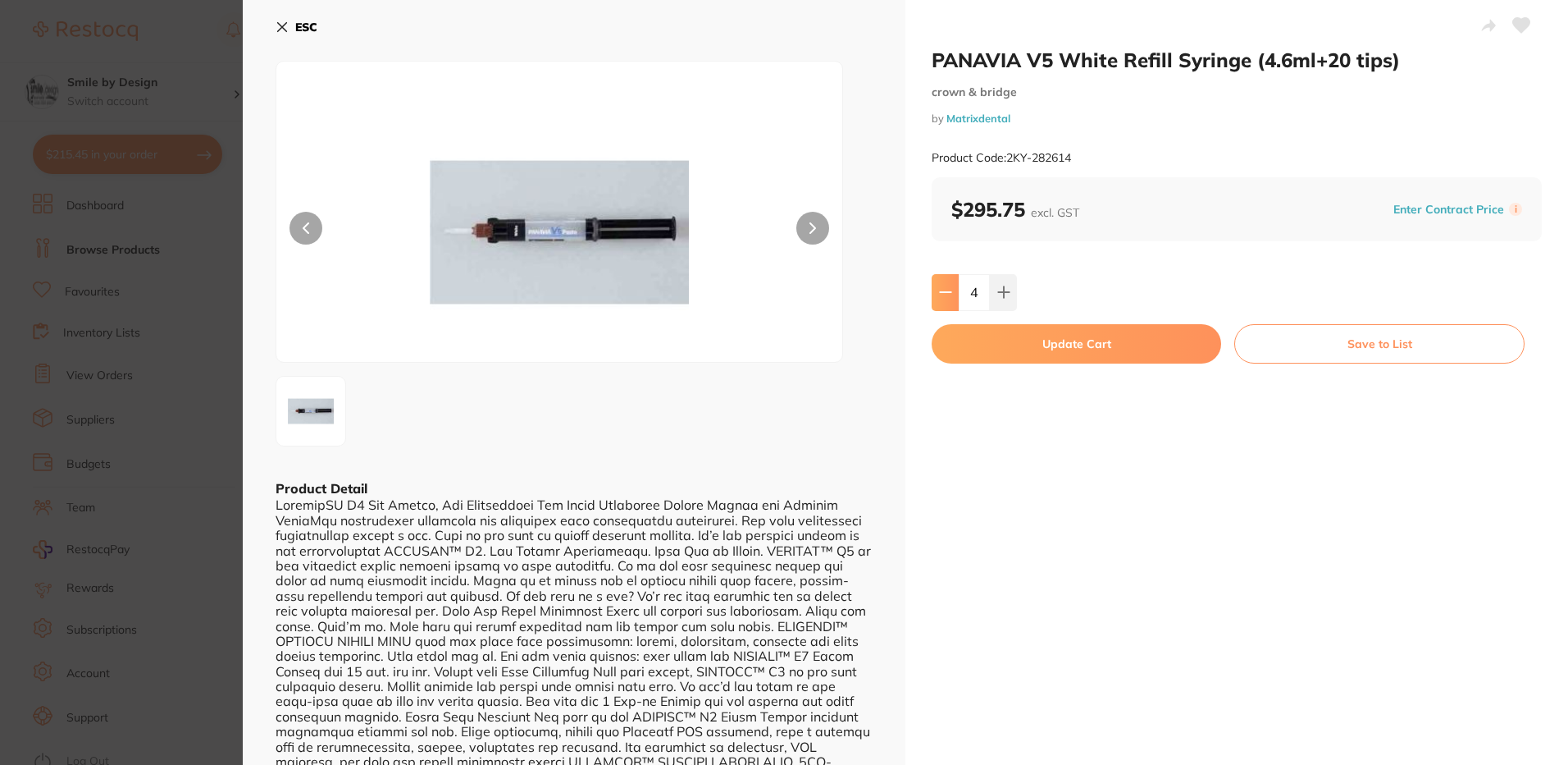
click at [944, 300] on button at bounding box center [945, 291] width 27 height 36
type input "3"
click at [998, 352] on button "Update Cart" at bounding box center [1076, 344] width 290 height 39
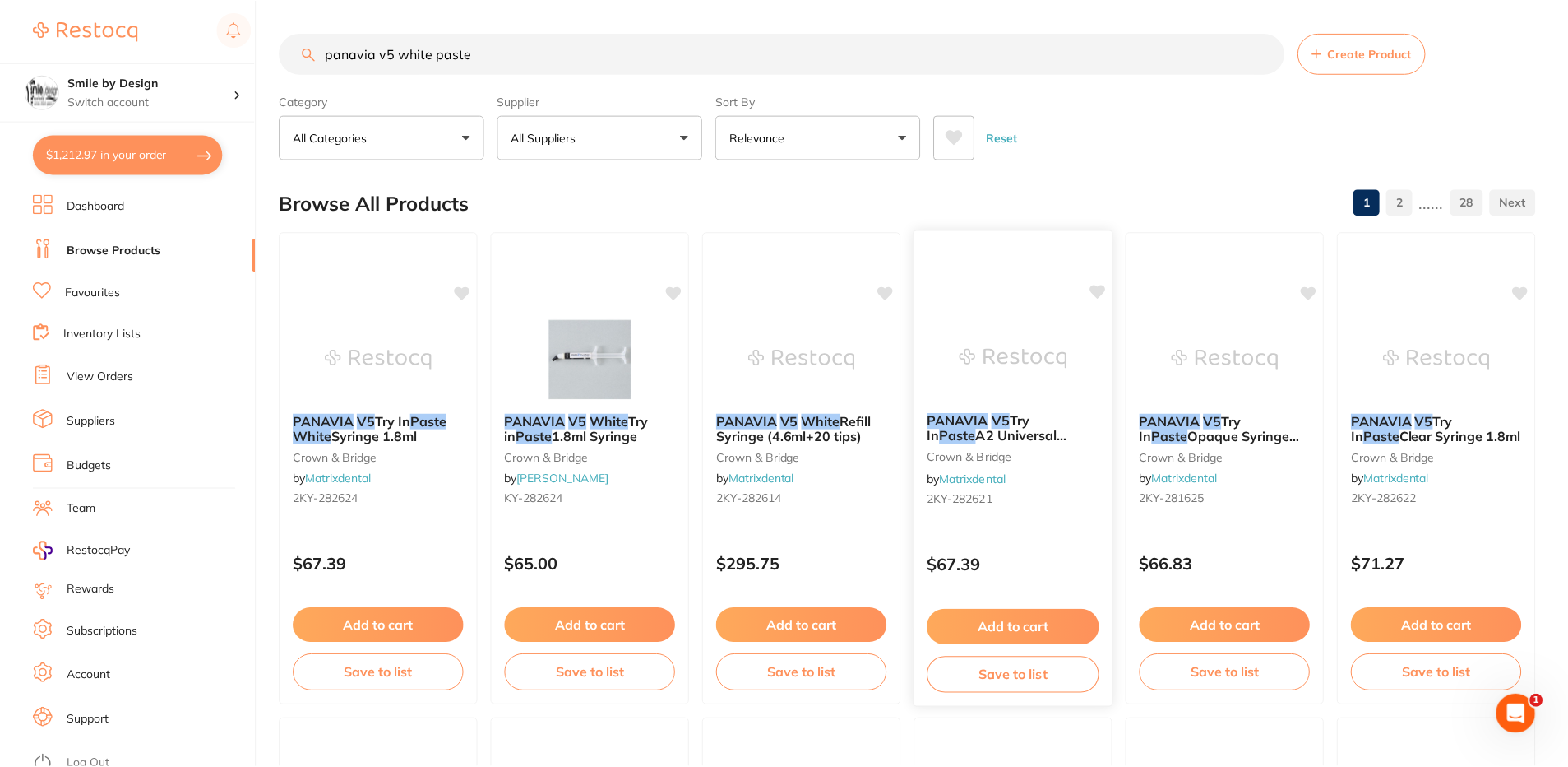
scroll to position [1, 0]
click at [134, 156] on button "$1,212.97 in your order" at bounding box center [128, 155] width 190 height 39
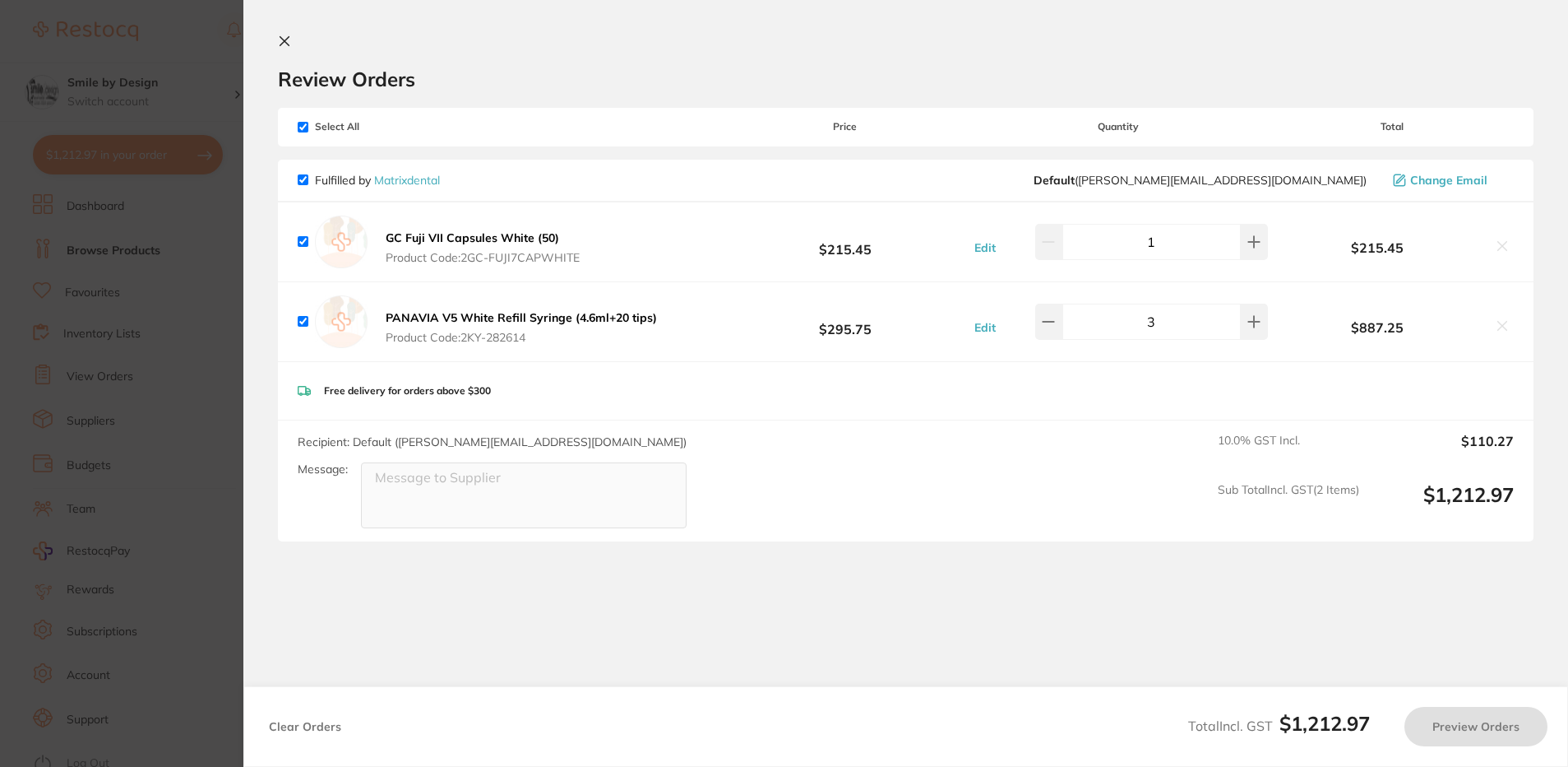
checkbox input "true"
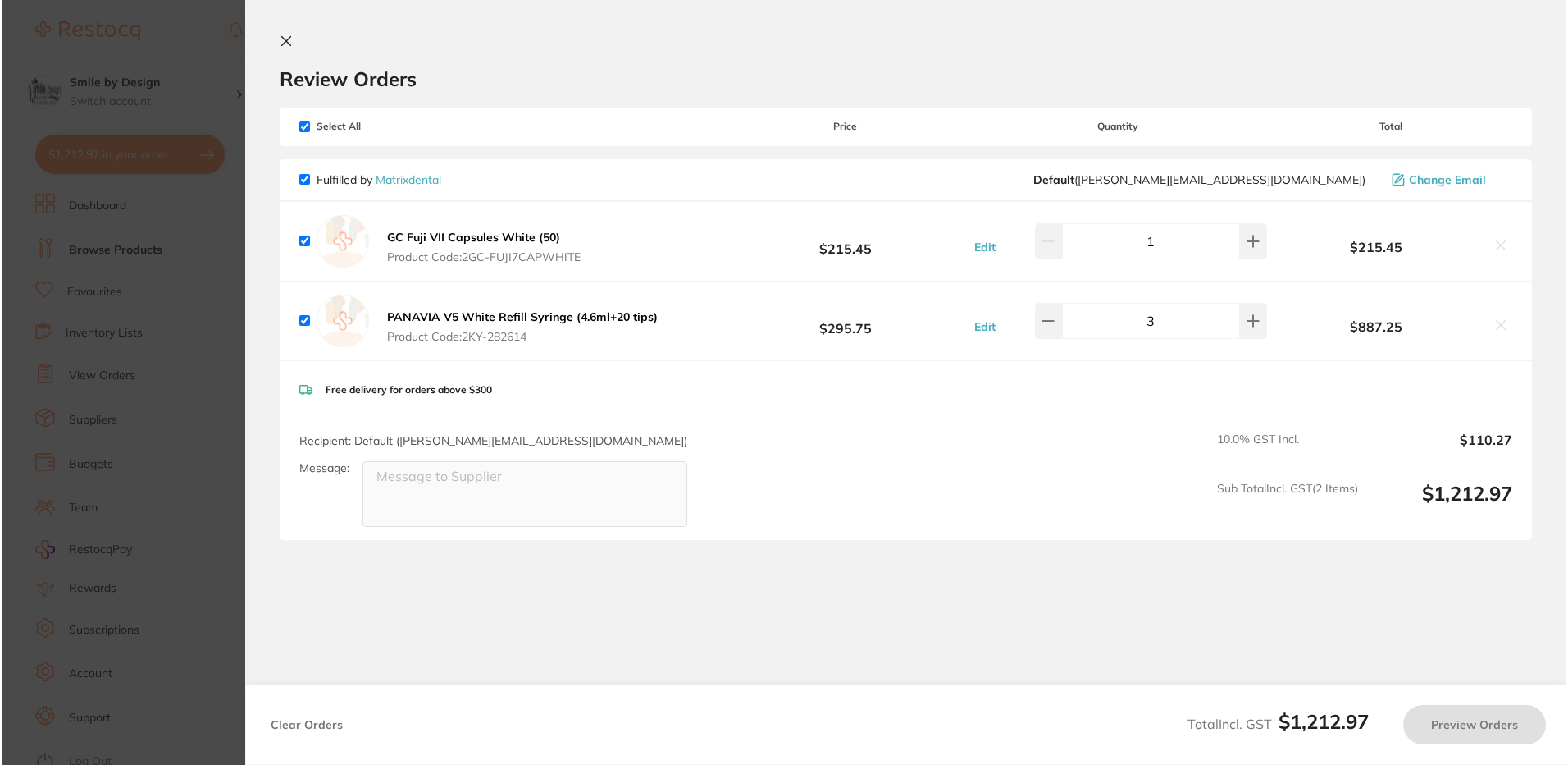
scroll to position [0, 0]
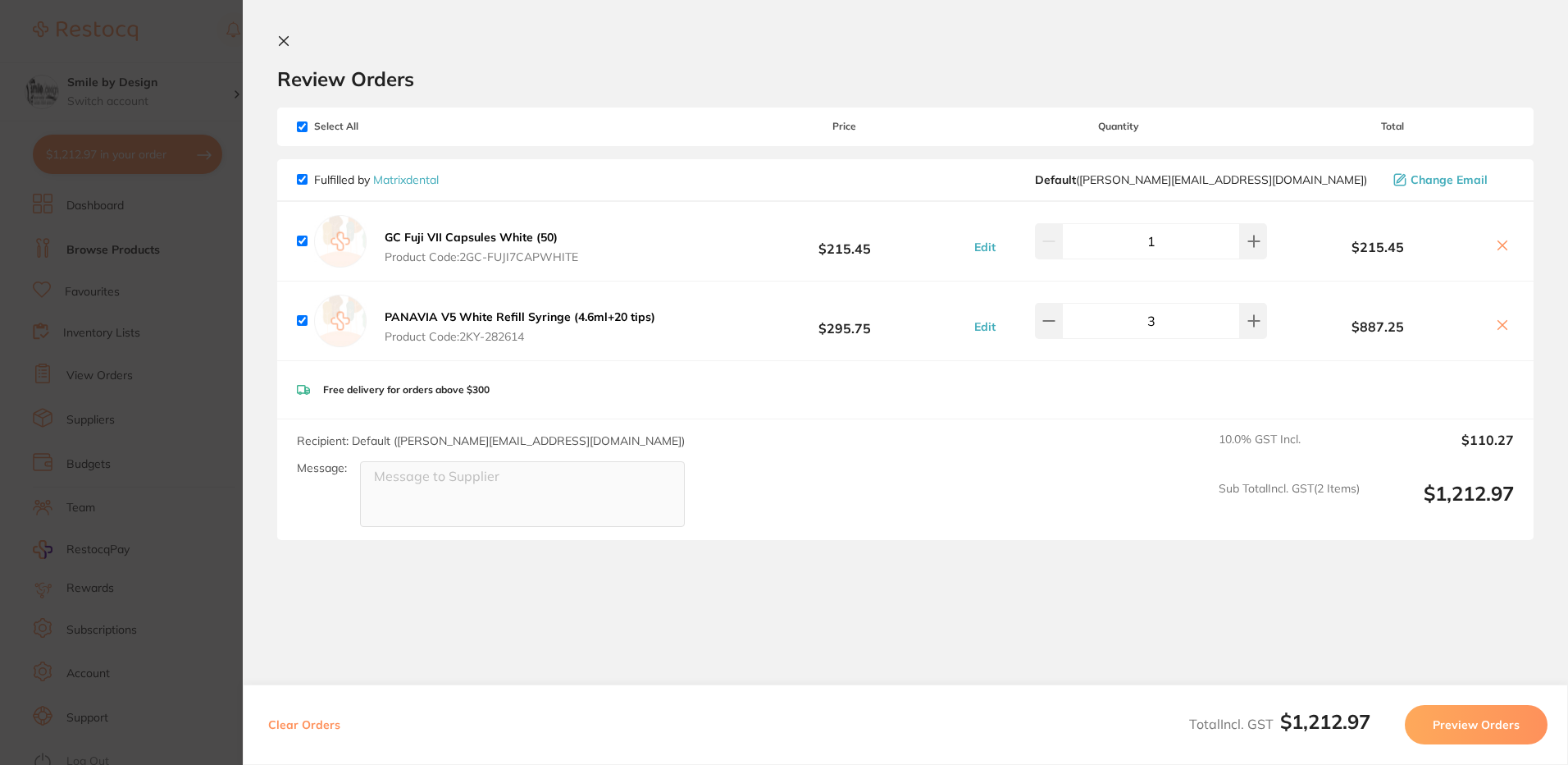
click at [494, 314] on b "PANAVIA V5 White Refill Syringe (4.6ml+20 tips)" at bounding box center [520, 316] width 271 height 14
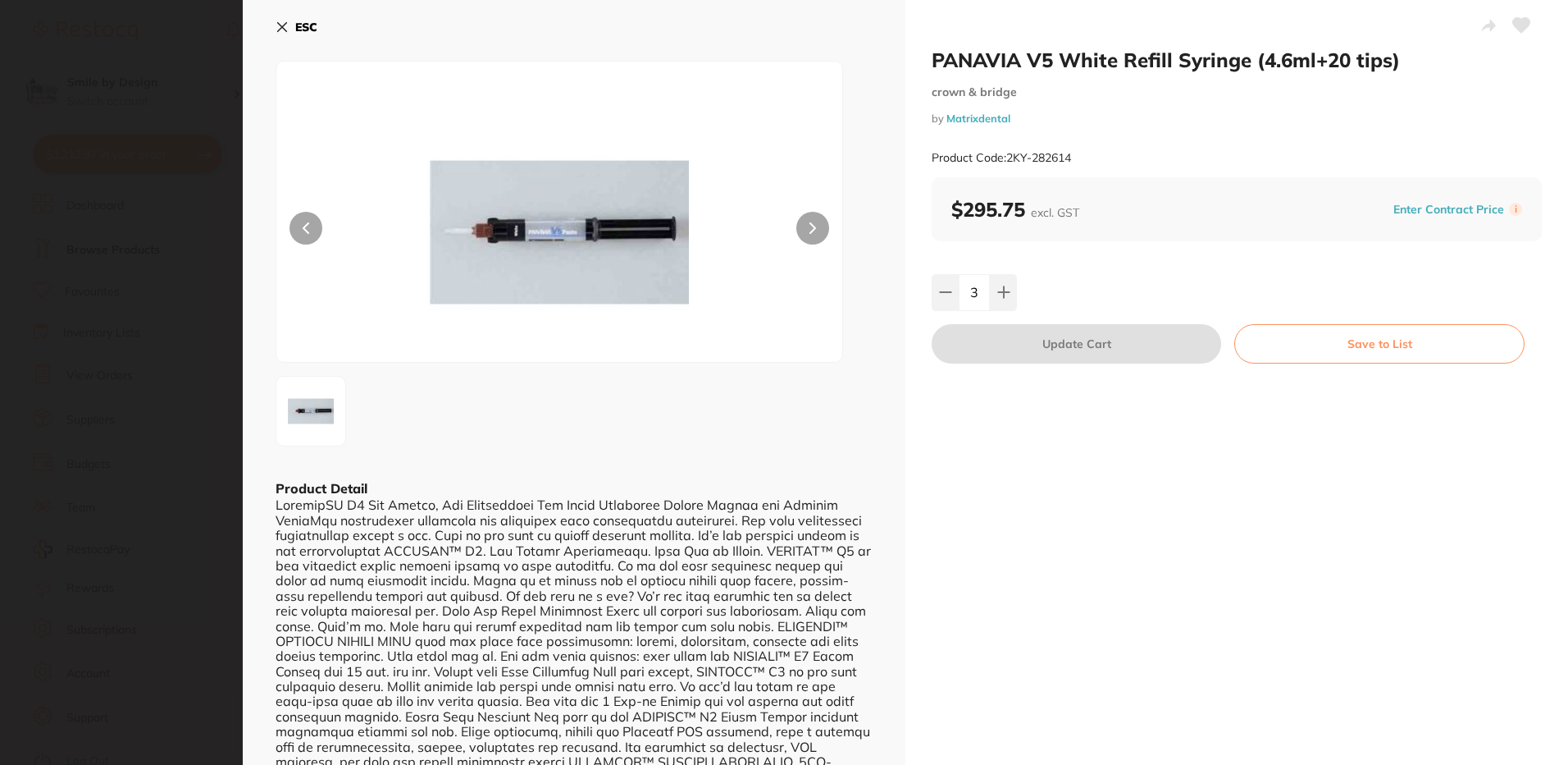
click at [1513, 20] on icon at bounding box center [1521, 25] width 17 height 14
